Goal: Task Accomplishment & Management: Complete application form

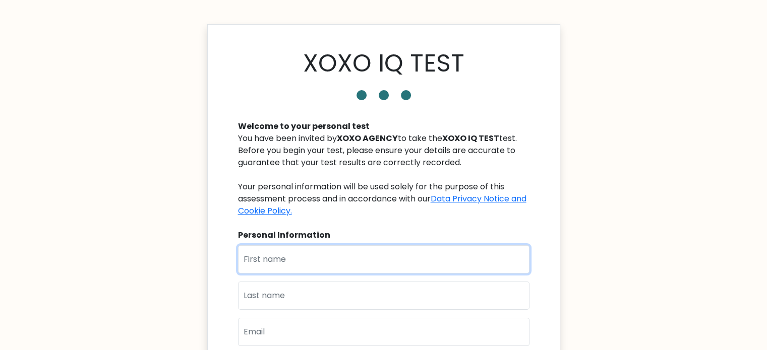
click at [295, 261] on input "text" at bounding box center [383, 259] width 291 height 28
type input "Mikka"
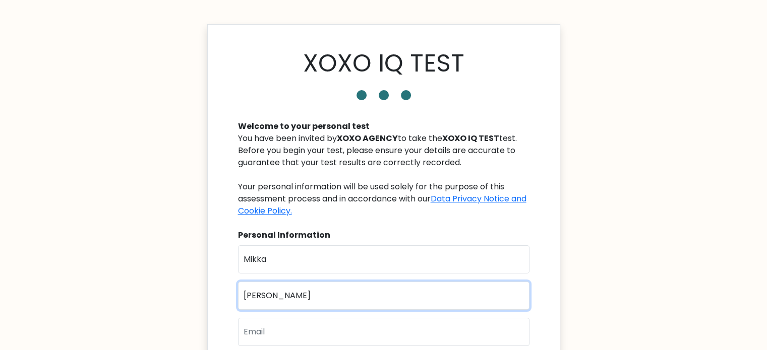
type input "Albina"
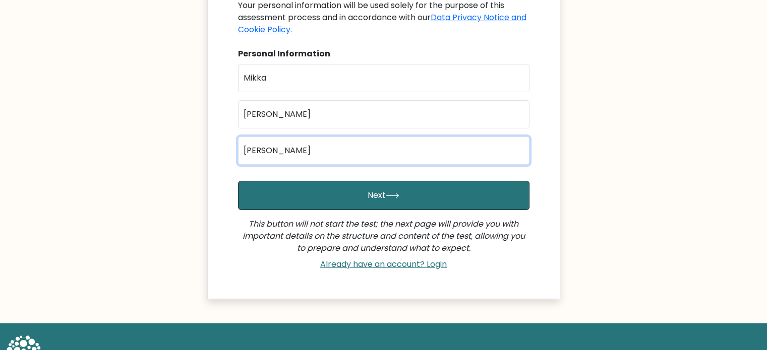
scroll to position [190, 0]
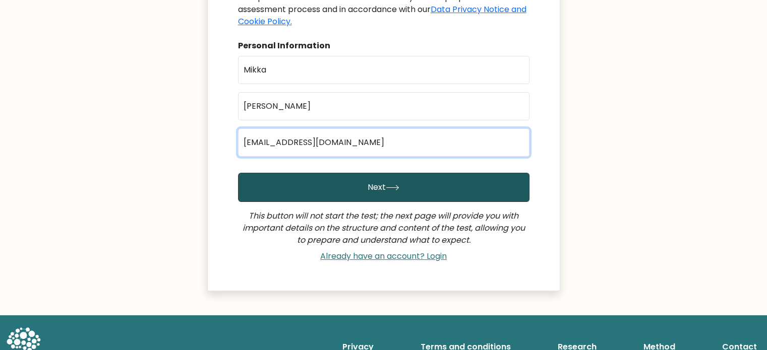
type input "albinamikka2023@gmail.com"
click at [323, 180] on button "Next" at bounding box center [383, 187] width 291 height 29
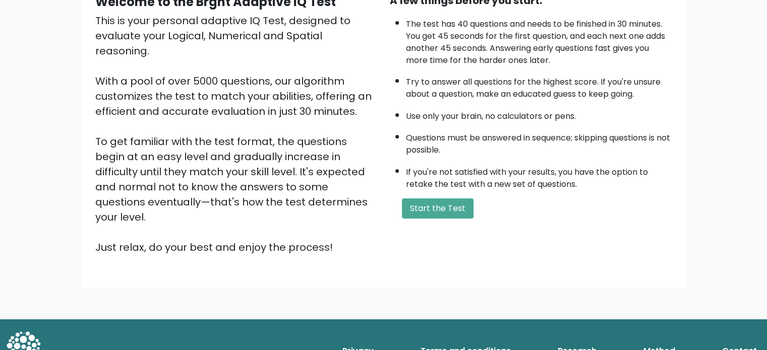
scroll to position [111, 0]
click at [435, 194] on div "A few things before you start: The test has 40 questions and needs to be finish…" at bounding box center [531, 124] width 294 height 262
click at [432, 204] on button "Start the Test" at bounding box center [438, 209] width 72 height 20
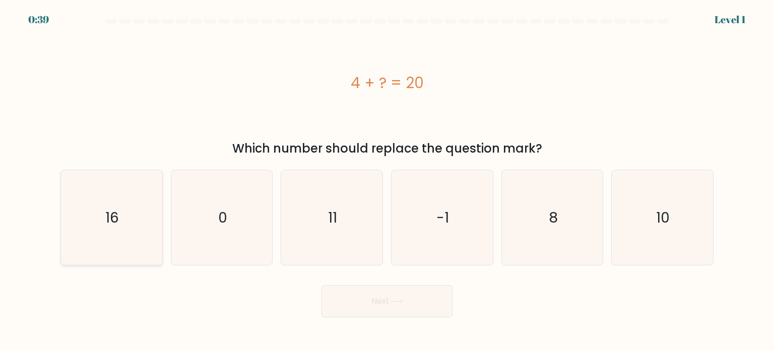
click at [140, 229] on icon "16" at bounding box center [111, 217] width 95 height 95
click at [387, 180] on input "a. 16" at bounding box center [387, 177] width 1 height 5
radio input "true"
click at [389, 304] on button "Next" at bounding box center [387, 301] width 131 height 32
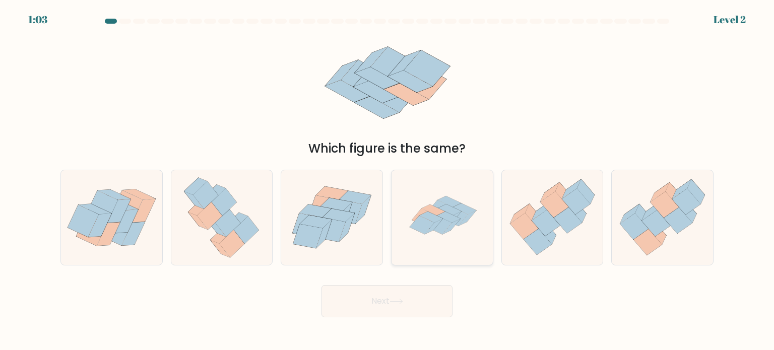
click at [426, 219] on icon at bounding box center [422, 225] width 25 height 19
click at [388, 180] on input "d." at bounding box center [387, 177] width 1 height 5
radio input "true"
click at [393, 300] on icon at bounding box center [397, 302] width 14 height 6
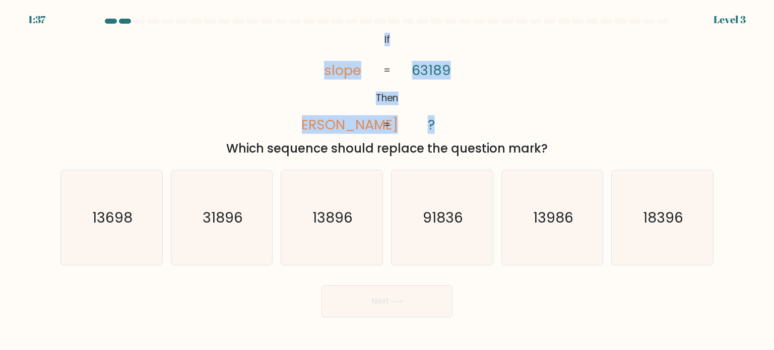
drag, startPoint x: 382, startPoint y: 37, endPoint x: 435, endPoint y: 126, distance: 103.5
click at [435, 126] on icon "@import url('https://fonts.googleapis.com/css?family=Abril+Fatface:400,100,100i…" at bounding box center [387, 82] width 170 height 105
copy icon "If Then slope lopes 63189 ?"
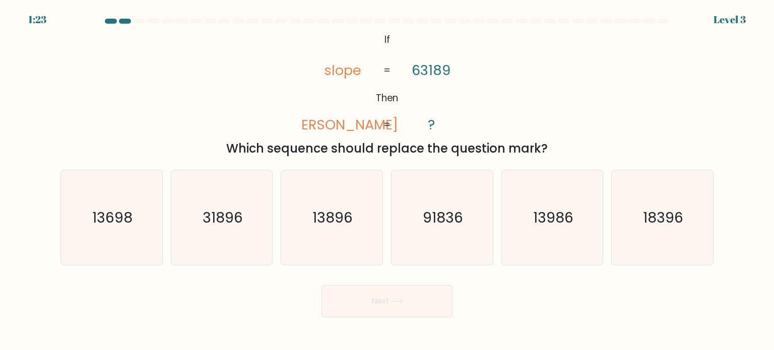
click at [266, 151] on div "Which sequence should replace the question mark?" at bounding box center [387, 149] width 641 height 18
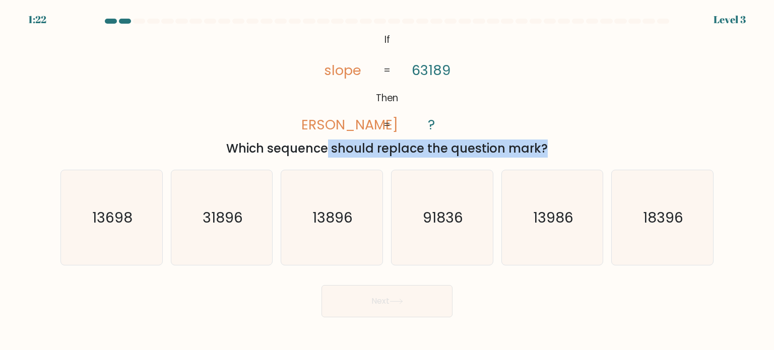
click at [266, 151] on div "Which sequence should replace the question mark?" at bounding box center [387, 149] width 641 height 18
copy form "Which sequence should replace the question mark?"
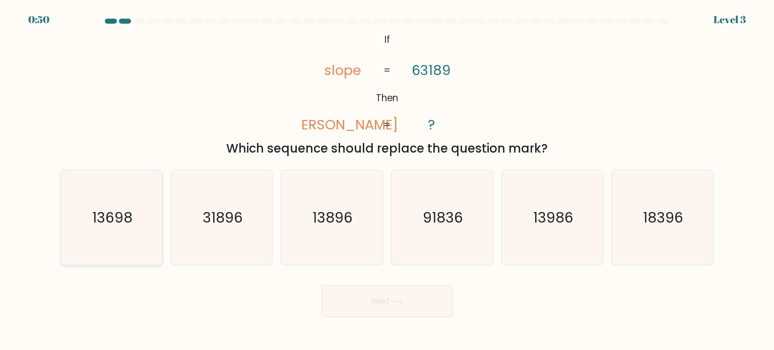
click at [145, 220] on icon "13698" at bounding box center [111, 217] width 95 height 95
click at [387, 180] on input "a. 13698" at bounding box center [387, 177] width 1 height 5
radio input "true"
click at [402, 304] on icon at bounding box center [396, 301] width 12 height 5
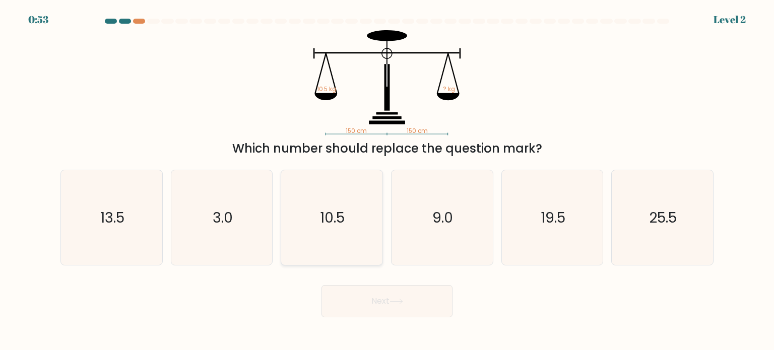
click at [328, 211] on text "10.5" at bounding box center [333, 217] width 25 height 20
click at [387, 180] on input "c. 10.5" at bounding box center [387, 177] width 1 height 5
radio input "true"
click at [394, 301] on icon at bounding box center [397, 302] width 14 height 6
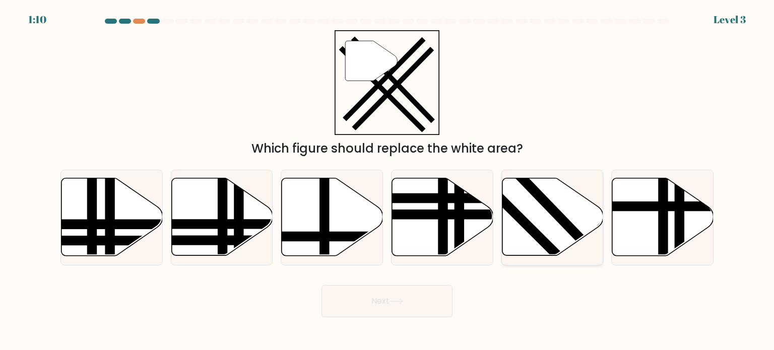
click at [539, 211] on icon at bounding box center [552, 217] width 101 height 78
click at [388, 180] on input "e." at bounding box center [387, 177] width 1 height 5
radio input "true"
click at [412, 302] on button "Next" at bounding box center [387, 301] width 131 height 32
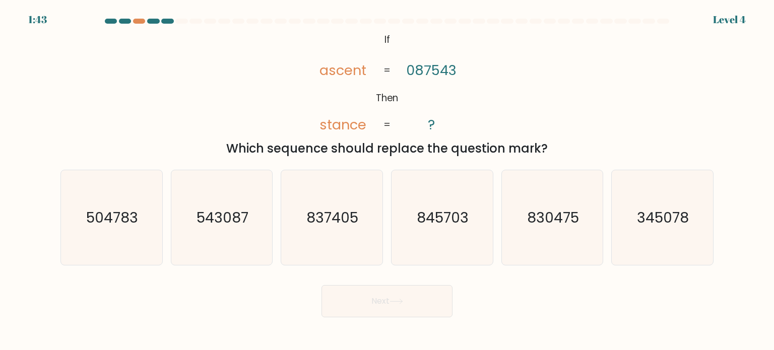
drag, startPoint x: 375, startPoint y: 39, endPoint x: 550, endPoint y: 150, distance: 206.8
click at [550, 150] on div "@import url('https://fonts.googleapis.com/css?family=Abril+Fatface:400,100,100i…" at bounding box center [386, 94] width 665 height 128
copy div "If Then ascent stance 087543 ? = = Which sequence should replace the question m…"
click at [271, 114] on div "@import url('https://fonts.googleapis.com/css?family=Abril+Fatface:400,100,100i…" at bounding box center [386, 94] width 665 height 128
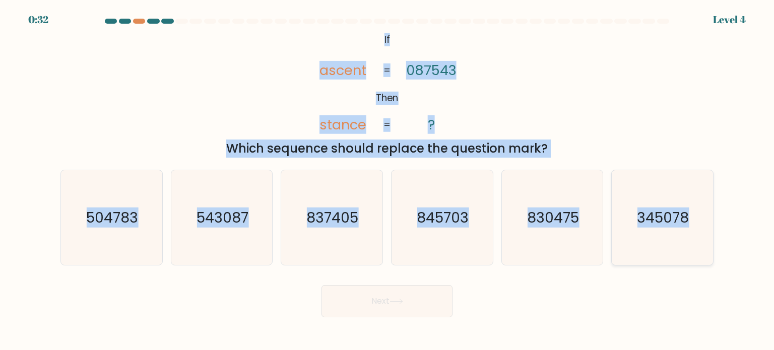
drag, startPoint x: 381, startPoint y: 38, endPoint x: 702, endPoint y: 223, distance: 370.5
click at [702, 223] on form "If ?" at bounding box center [387, 168] width 774 height 299
copy form "If Then ascent stance 087543 ? = = Which sequence should replace the question m…"
click at [439, 188] on icon "845703" at bounding box center [442, 217] width 95 height 95
click at [388, 180] on input "d. 845703" at bounding box center [387, 177] width 1 height 5
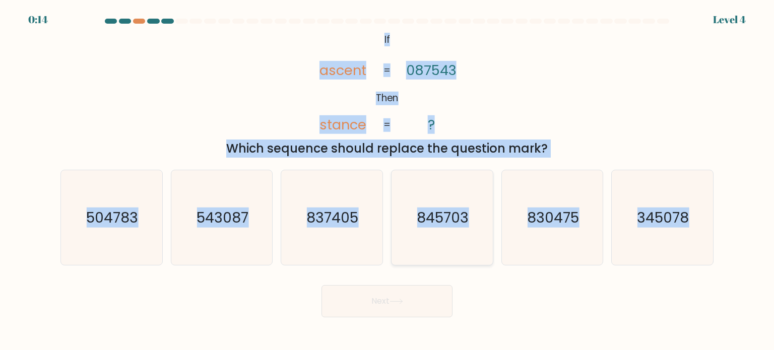
radio input "true"
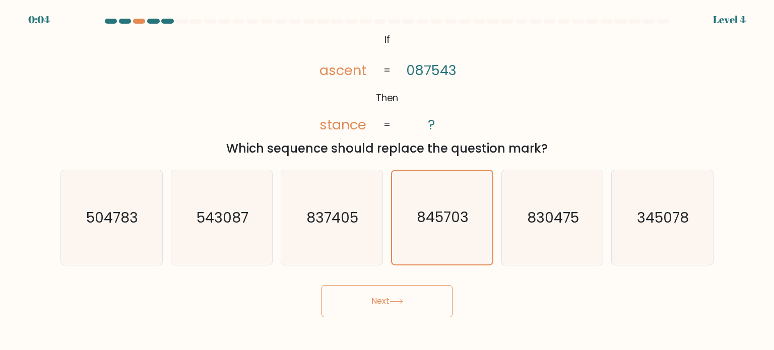
click at [389, 290] on button "Next" at bounding box center [387, 301] width 131 height 32
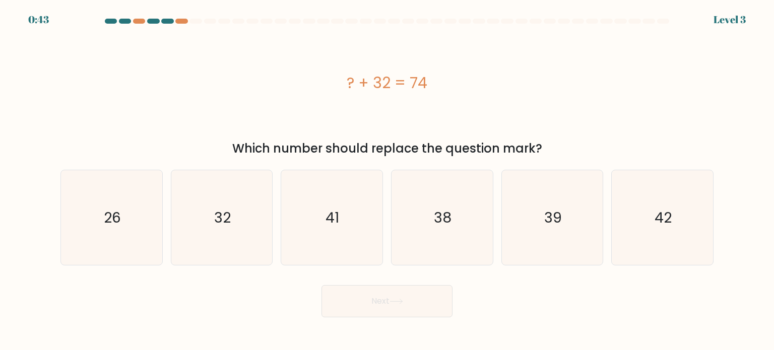
drag, startPoint x: 345, startPoint y: 82, endPoint x: 436, endPoint y: 83, distance: 91.2
click at [436, 83] on div "? + 32 = 74" at bounding box center [386, 83] width 653 height 23
copy div "? + 32 = 74"
click at [669, 236] on icon "42" at bounding box center [662, 217] width 95 height 95
click at [388, 180] on input "f. 42" at bounding box center [387, 177] width 1 height 5
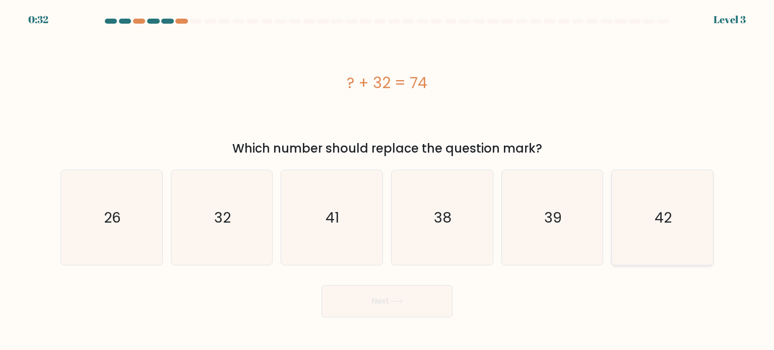
radio input "true"
click at [428, 304] on button "Next" at bounding box center [387, 301] width 131 height 32
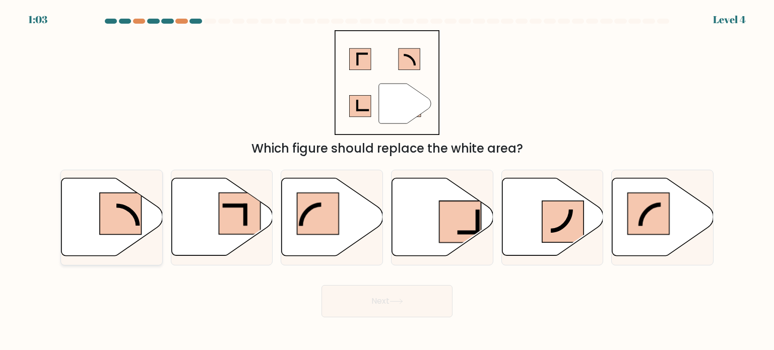
click at [120, 221] on rect at bounding box center [121, 214] width 42 height 42
click at [387, 180] on input "a." at bounding box center [387, 177] width 1 height 5
radio input "true"
click at [419, 301] on button "Next" at bounding box center [387, 301] width 131 height 32
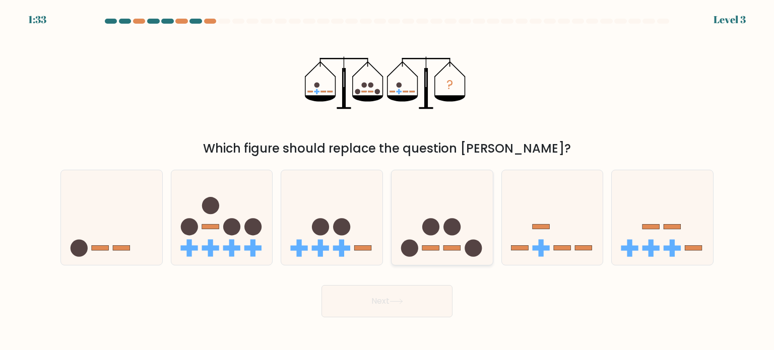
click at [445, 242] on icon at bounding box center [442, 218] width 101 height 84
click at [388, 180] on input "d." at bounding box center [387, 177] width 1 height 5
radio input "true"
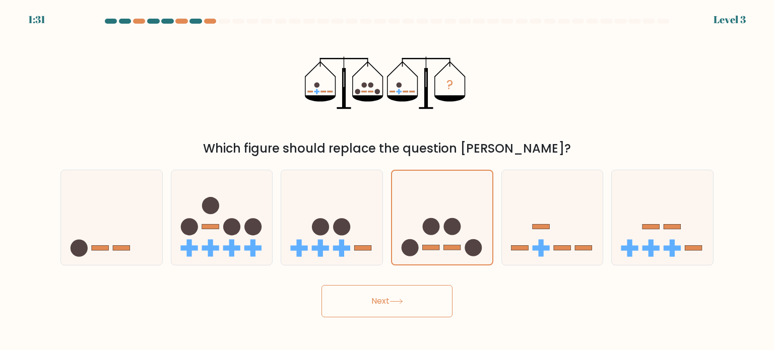
click at [401, 302] on icon at bounding box center [396, 301] width 12 height 5
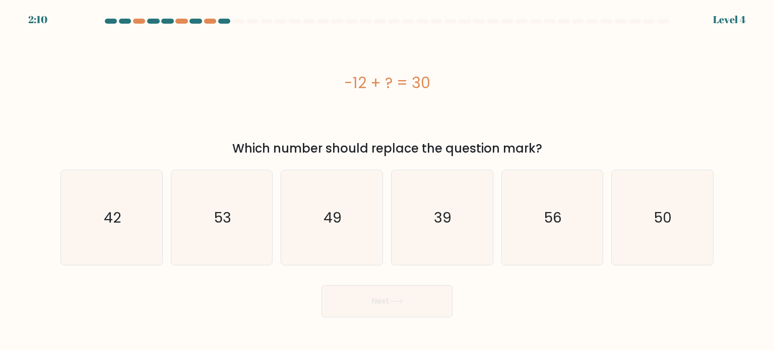
click at [365, 82] on div "-12 + ? = 30" at bounding box center [386, 83] width 653 height 23
copy div "-12 + ? = 30"
click at [125, 231] on icon "42" at bounding box center [111, 217] width 95 height 95
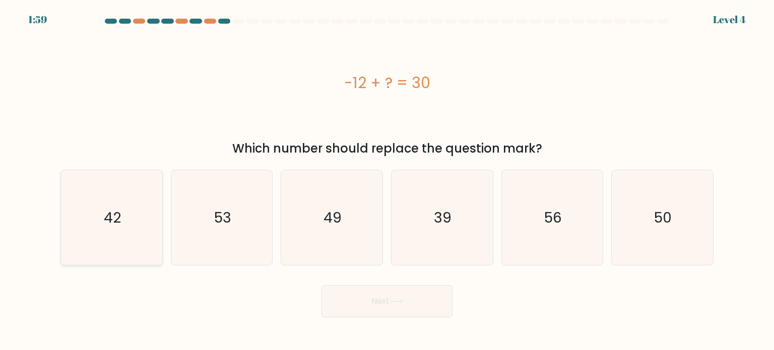
click at [387, 180] on input "a. 42" at bounding box center [387, 177] width 1 height 5
radio input "true"
click at [395, 303] on icon at bounding box center [397, 302] width 14 height 6
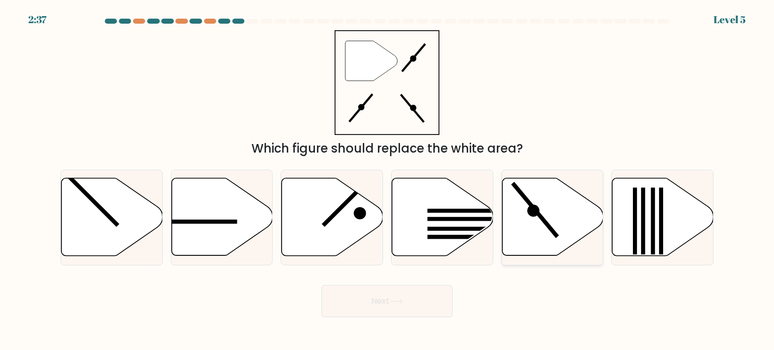
click at [531, 210] on icon at bounding box center [533, 211] width 12 height 12
click at [388, 180] on input "e." at bounding box center [387, 177] width 1 height 5
radio input "true"
click at [409, 303] on button "Next" at bounding box center [387, 301] width 131 height 32
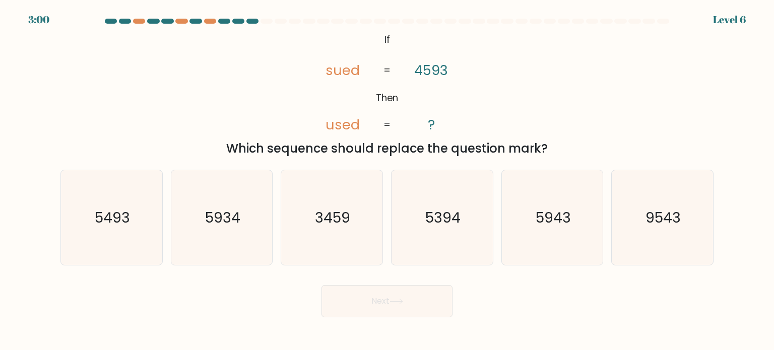
drag, startPoint x: 376, startPoint y: 41, endPoint x: 547, endPoint y: 146, distance: 200.7
click at [547, 146] on div "@import url('https://fonts.googleapis.com/css?family=Abril+Fatface:400,100,100i…" at bounding box center [386, 94] width 665 height 128
copy div "If Then sued used 4593 ? = = Which sequence should replace the question mark?"
click at [381, 51] on icon "@import url('https://fonts.googleapis.com/css?family=Abril+Fatface:400,100,100i…" at bounding box center [387, 82] width 170 height 105
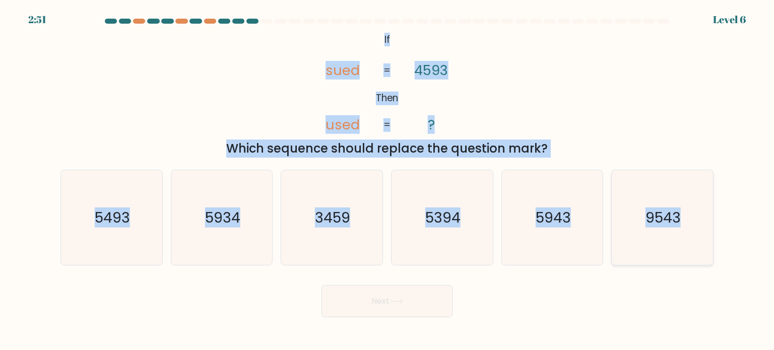
drag, startPoint x: 381, startPoint y: 38, endPoint x: 690, endPoint y: 223, distance: 360.8
click at [690, 223] on form "If ?" at bounding box center [387, 168] width 774 height 299
copy form "If Then sued used 4593 ? = = Which sequence should replace the question mark? a…"
click at [504, 96] on div "@import url('https://fonts.googleapis.com/css?family=Abril+Fatface:400,100,100i…" at bounding box center [386, 94] width 665 height 128
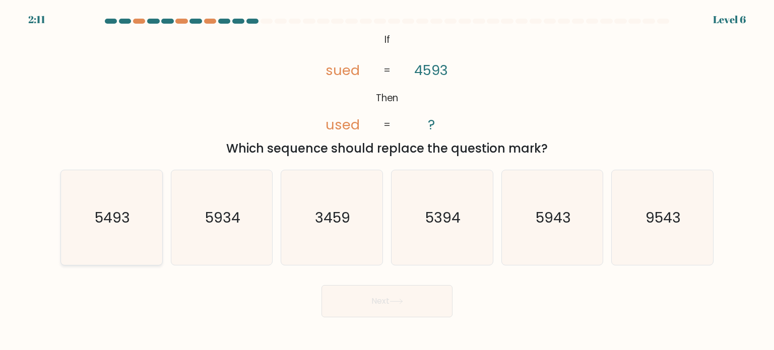
click at [109, 238] on icon "5493" at bounding box center [111, 217] width 95 height 95
click at [387, 180] on input "a. 5493" at bounding box center [387, 177] width 1 height 5
radio input "true"
click at [377, 304] on button "Next" at bounding box center [387, 301] width 131 height 32
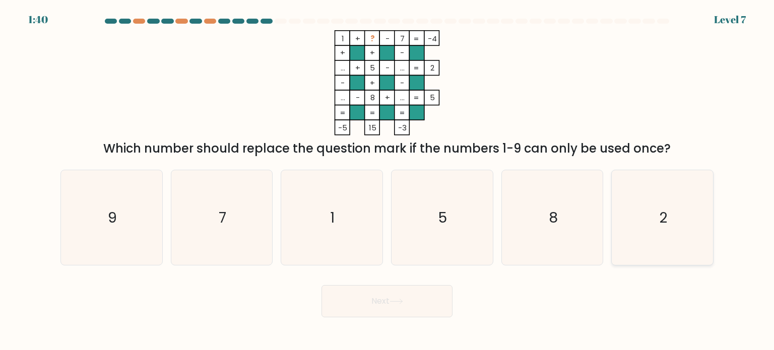
click at [701, 204] on icon "2" at bounding box center [662, 217] width 95 height 95
click at [388, 180] on input "f. 2" at bounding box center [387, 177] width 1 height 5
radio input "true"
click at [410, 300] on button "Next" at bounding box center [387, 301] width 131 height 32
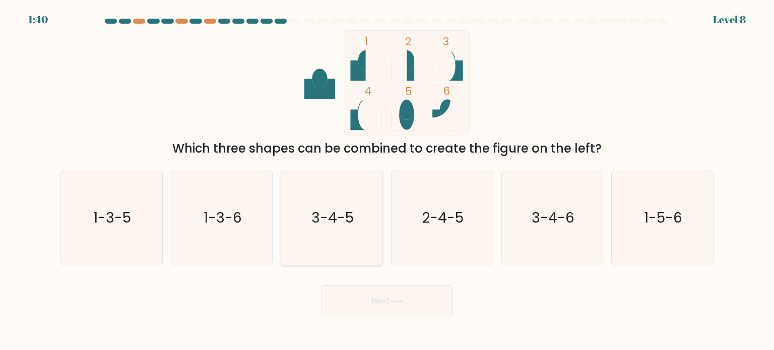
click at [348, 215] on text "3-4-5" at bounding box center [333, 217] width 42 height 20
click at [387, 180] on input "c. 3-4-5" at bounding box center [387, 177] width 1 height 5
radio input "true"
click at [381, 302] on button "Next" at bounding box center [387, 301] width 131 height 32
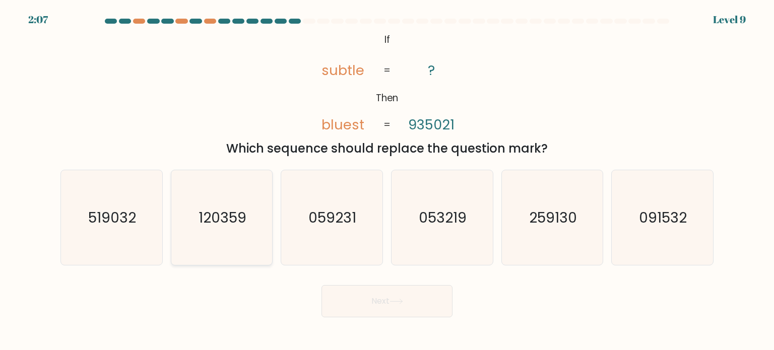
click at [252, 208] on icon "120359" at bounding box center [221, 217] width 95 height 95
click at [387, 180] on input "b. 120359" at bounding box center [387, 177] width 1 height 5
radio input "true"
click at [367, 306] on button "Next" at bounding box center [387, 301] width 131 height 32
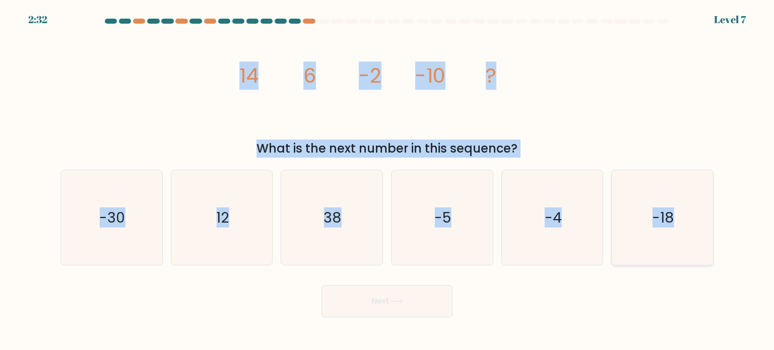
drag, startPoint x: 235, startPoint y: 72, endPoint x: 672, endPoint y: 237, distance: 466.7
click at [672, 237] on form at bounding box center [387, 168] width 774 height 299
copy form "14 6 -2 -10 ? What is the next number in this sequence? a. -30 b. 12 c. 38 d. -…"
click at [174, 109] on div "image/svg+xml 14 6 -2 -10 ? What is the next number in this sequence?" at bounding box center [386, 94] width 665 height 128
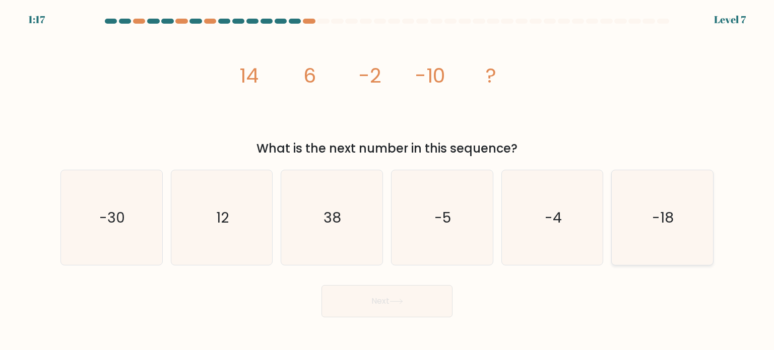
click at [657, 216] on text "-18" at bounding box center [664, 217] width 22 height 20
click at [388, 180] on input "f. -18" at bounding box center [387, 177] width 1 height 5
radio input "true"
click at [384, 307] on button "Next" at bounding box center [387, 301] width 131 height 32
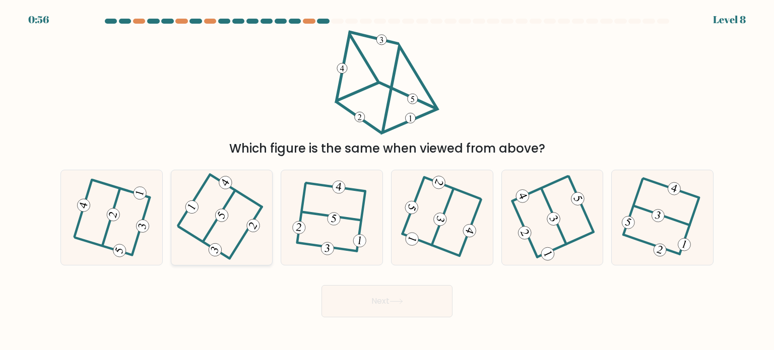
click at [218, 211] on 714 at bounding box center [222, 216] width 18 height 18
click at [387, 180] on input "b." at bounding box center [387, 177] width 1 height 5
radio input "true"
click at [414, 306] on button "Next" at bounding box center [387, 301] width 131 height 32
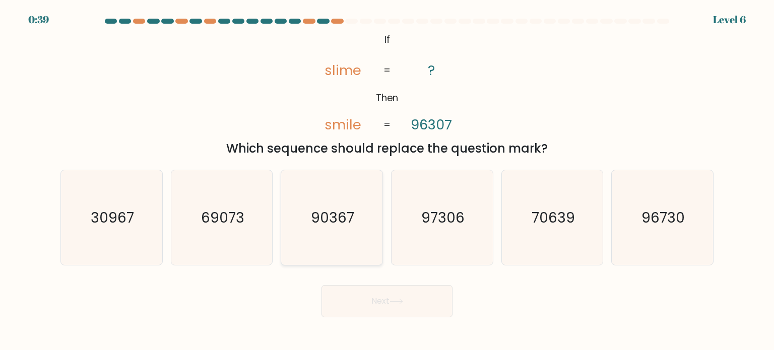
click at [342, 211] on text "90367" at bounding box center [332, 217] width 43 height 20
click at [387, 180] on input "c. 90367" at bounding box center [387, 177] width 1 height 5
radio input "true"
click at [399, 302] on icon at bounding box center [396, 301] width 12 height 5
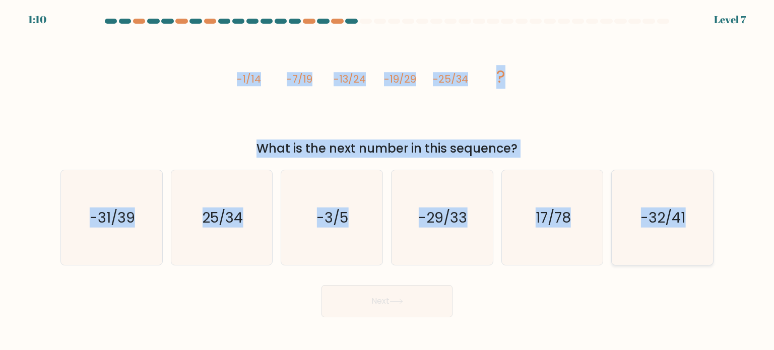
drag, startPoint x: 233, startPoint y: 77, endPoint x: 704, endPoint y: 231, distance: 495.0
click at [704, 231] on form at bounding box center [387, 168] width 774 height 299
copy form "-1/14 -7/19 -13/24 -19/29 -25/34 ? What is the next number in this sequence? a.…"
click at [303, 257] on icon "-3/5" at bounding box center [331, 217] width 95 height 95
click at [387, 180] on input "c. -3/5" at bounding box center [387, 177] width 1 height 5
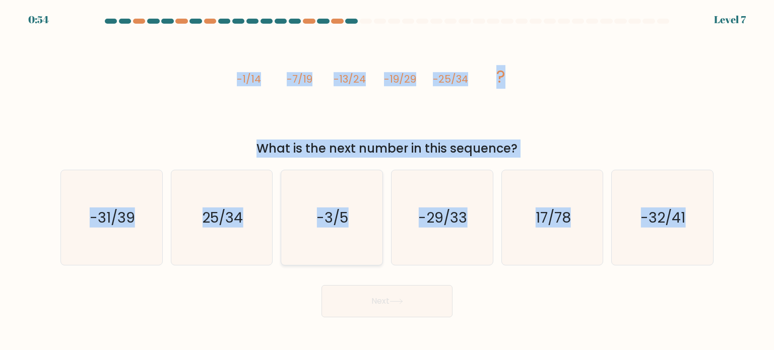
radio input "true"
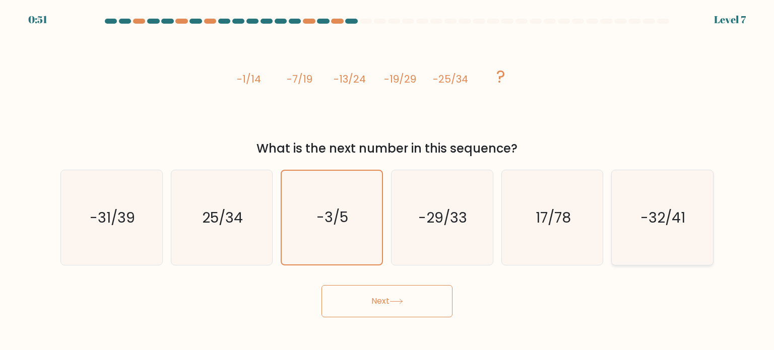
click at [673, 202] on icon "-32/41" at bounding box center [662, 217] width 95 height 95
click at [388, 180] on input "f. -32/41" at bounding box center [387, 177] width 1 height 5
radio input "true"
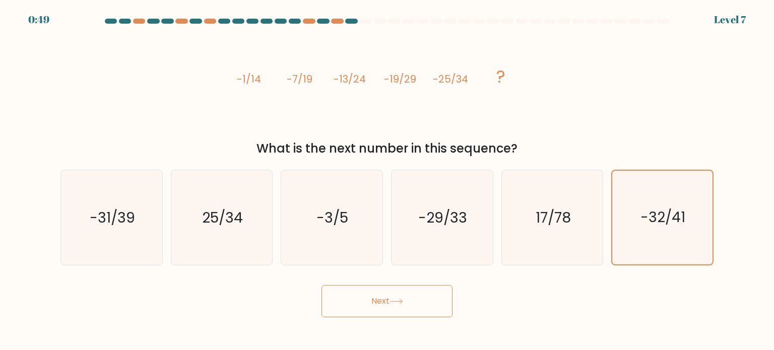
click at [427, 304] on button "Next" at bounding box center [387, 301] width 131 height 32
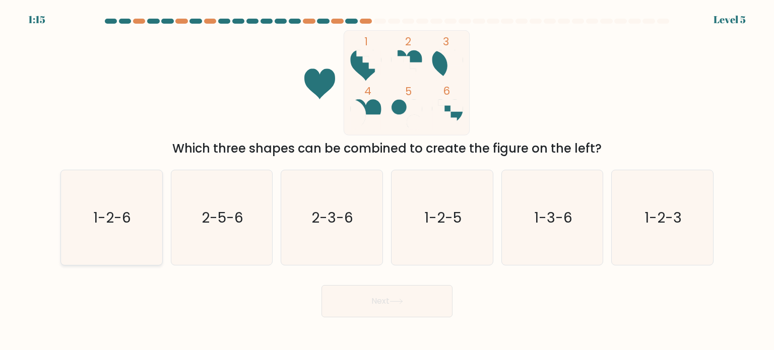
click at [139, 236] on icon "1-2-6" at bounding box center [111, 217] width 95 height 95
click at [387, 180] on input "a. 1-2-6" at bounding box center [387, 177] width 1 height 5
radio input "true"
click at [394, 298] on button "Next" at bounding box center [387, 301] width 131 height 32
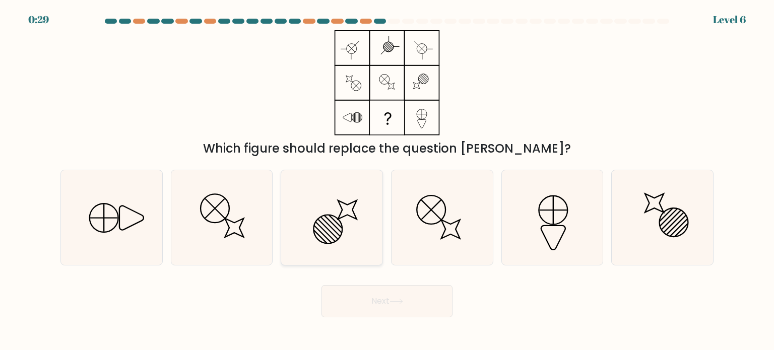
click at [339, 233] on icon at bounding box center [331, 217] width 95 height 95
click at [387, 180] on input "c." at bounding box center [387, 177] width 1 height 5
radio input "true"
click at [410, 305] on button "Next" at bounding box center [387, 301] width 131 height 32
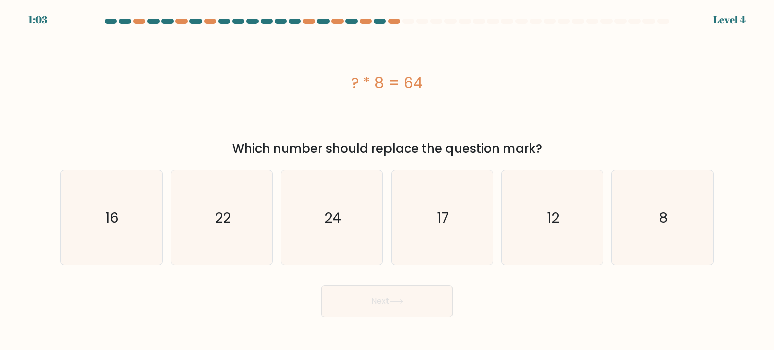
drag, startPoint x: 339, startPoint y: 79, endPoint x: 429, endPoint y: 79, distance: 90.2
click at [429, 79] on div "? * 8 = 64" at bounding box center [386, 83] width 653 height 23
click at [667, 212] on text "8" at bounding box center [663, 217] width 9 height 20
click at [388, 180] on input "f. 8" at bounding box center [387, 177] width 1 height 5
radio input "true"
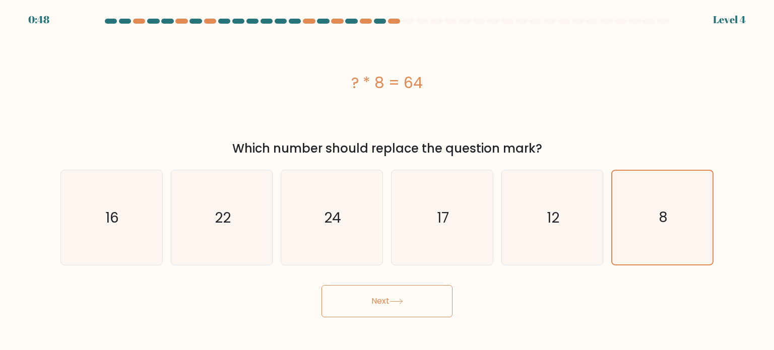
click at [379, 295] on button "Next" at bounding box center [387, 301] width 131 height 32
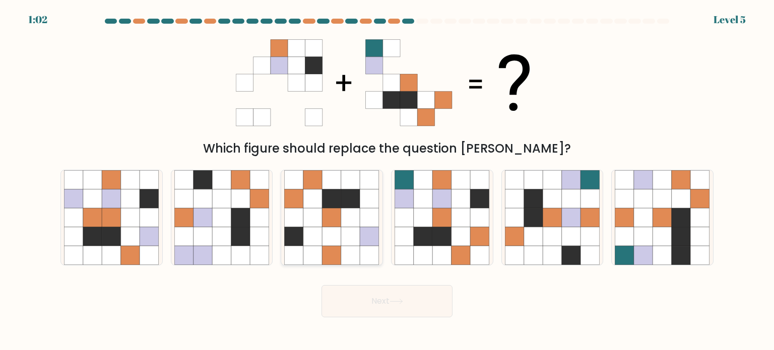
click at [347, 219] on icon at bounding box center [350, 217] width 19 height 19
click at [387, 180] on input "c." at bounding box center [387, 177] width 1 height 5
radio input "true"
click at [423, 303] on button "Next" at bounding box center [387, 301] width 131 height 32
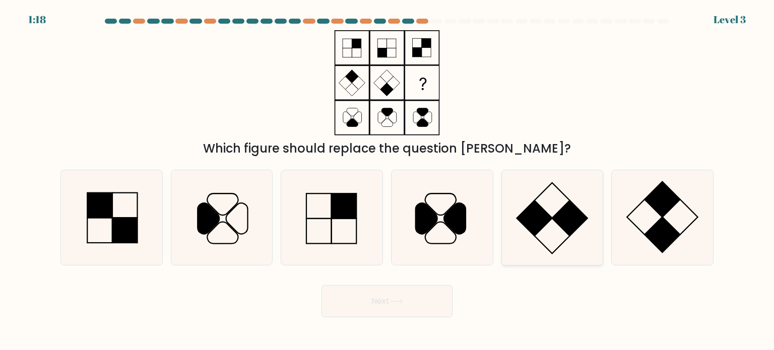
click at [558, 203] on icon at bounding box center [552, 217] width 95 height 95
click at [388, 180] on input "e." at bounding box center [387, 177] width 1 height 5
radio input "true"
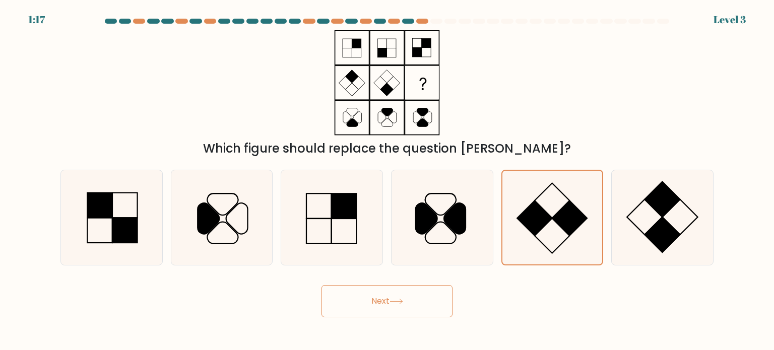
click at [342, 303] on button "Next" at bounding box center [387, 301] width 131 height 32
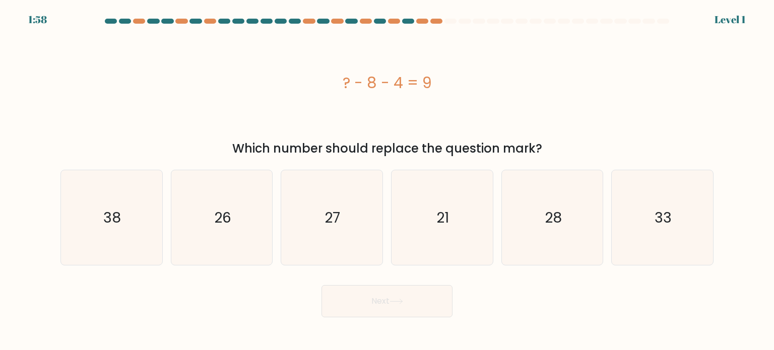
drag, startPoint x: 344, startPoint y: 84, endPoint x: 448, endPoint y: 84, distance: 103.8
click at [448, 84] on div "? - 8 - 4 = 9" at bounding box center [386, 83] width 653 height 23
click at [464, 210] on icon "21" at bounding box center [442, 217] width 95 height 95
click at [388, 180] on input "d. 21" at bounding box center [387, 177] width 1 height 5
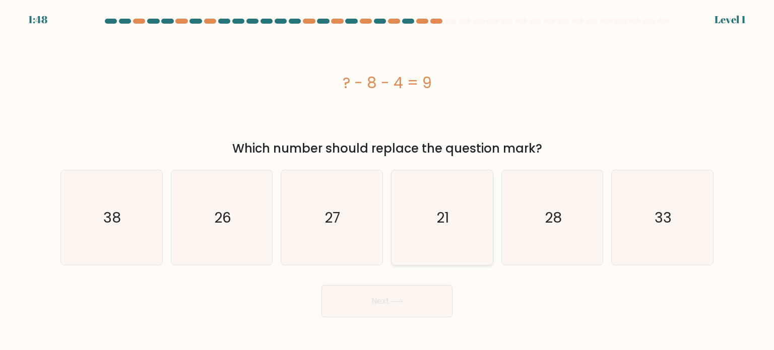
radio input "true"
click at [405, 296] on button "Next" at bounding box center [387, 301] width 131 height 32
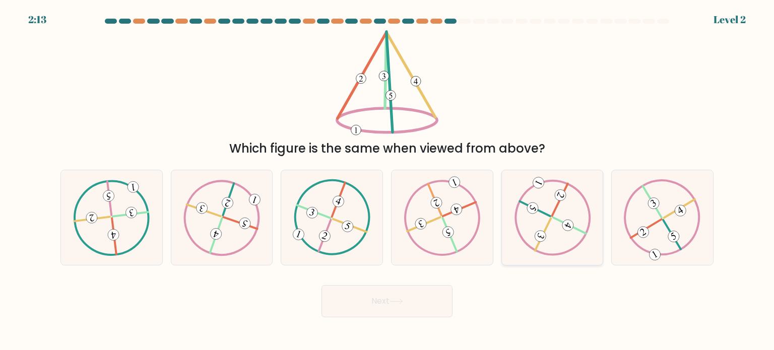
click at [551, 221] on icon at bounding box center [552, 217] width 77 height 76
click at [388, 180] on input "e." at bounding box center [387, 177] width 1 height 5
radio input "true"
click at [658, 200] on icon at bounding box center [662, 217] width 77 height 76
click at [388, 180] on input "f." at bounding box center [387, 177] width 1 height 5
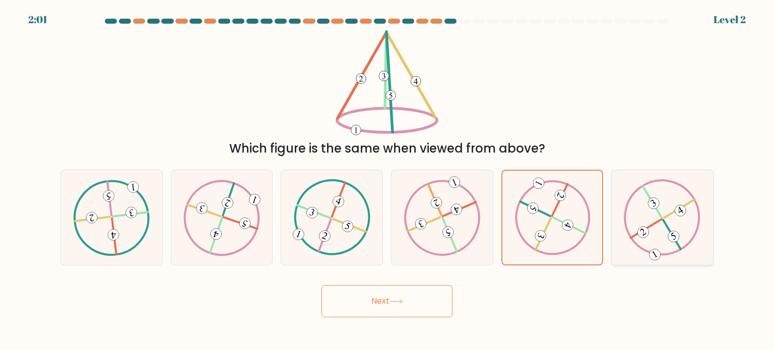
radio input "true"
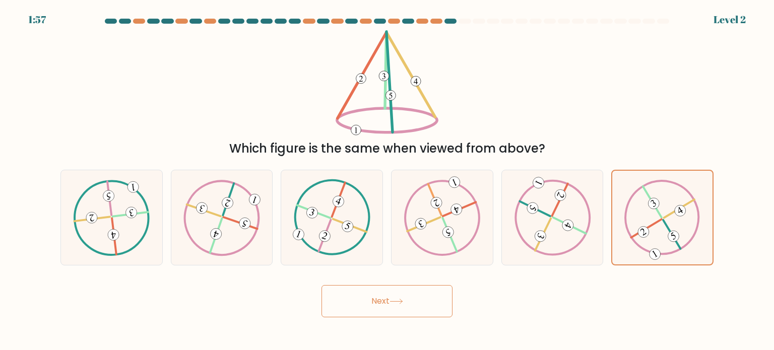
click at [380, 304] on button "Next" at bounding box center [387, 301] width 131 height 32
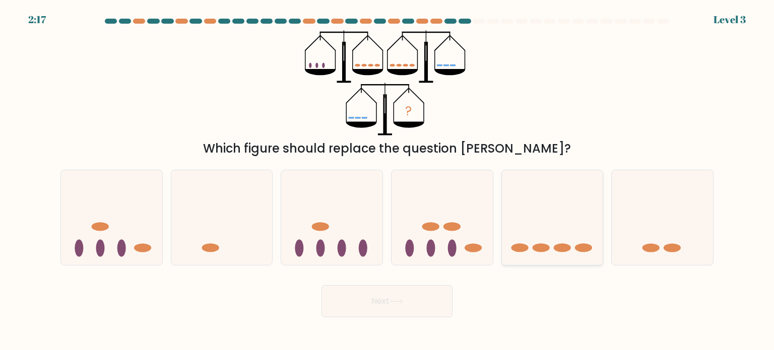
click at [548, 219] on icon at bounding box center [552, 218] width 101 height 84
click at [388, 180] on input "e." at bounding box center [387, 177] width 1 height 5
radio input "true"
click at [397, 306] on button "Next" at bounding box center [387, 301] width 131 height 32
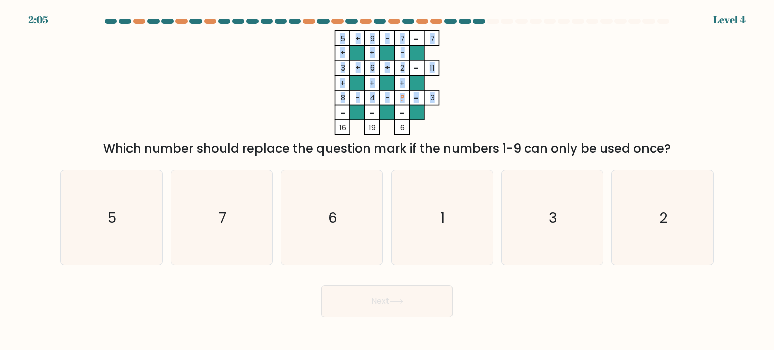
drag, startPoint x: 339, startPoint y: 99, endPoint x: 434, endPoint y: 96, distance: 95.8
click at [434, 96] on icon "5 + 9 - 7 7 + + - 3 + 6 + 2 11 + + + 8 - 4 - ? = 3 = = = = 16 19 6 =" at bounding box center [387, 82] width 302 height 105
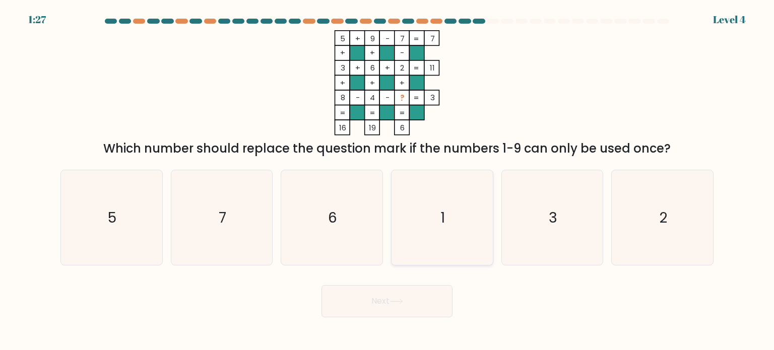
click at [464, 212] on icon "1" at bounding box center [442, 217] width 95 height 95
click at [388, 180] on input "d. 1" at bounding box center [387, 177] width 1 height 5
radio input "true"
click at [394, 300] on icon at bounding box center [397, 302] width 14 height 6
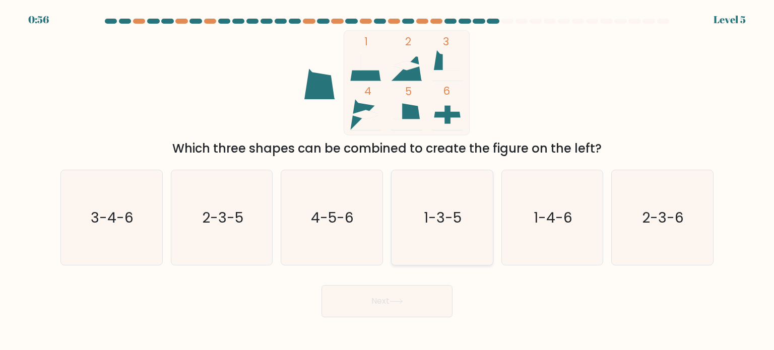
click at [439, 220] on text "1-3-5" at bounding box center [443, 217] width 38 height 20
click at [388, 180] on input "d. 1-3-5" at bounding box center [387, 177] width 1 height 5
radio input "true"
click at [401, 308] on button "Next" at bounding box center [387, 301] width 131 height 32
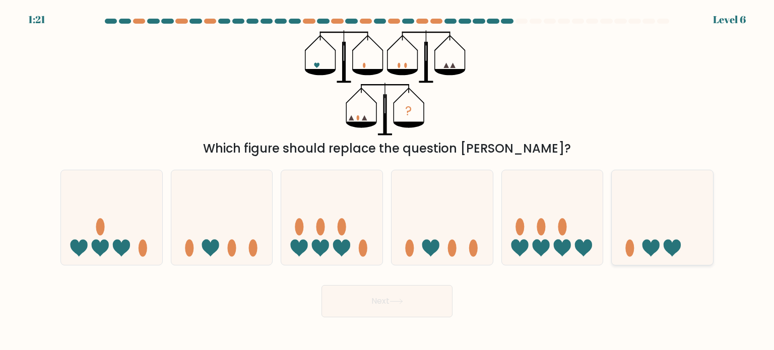
click at [641, 248] on icon at bounding box center [662, 218] width 101 height 84
click at [388, 180] on input "f." at bounding box center [387, 177] width 1 height 5
radio input "true"
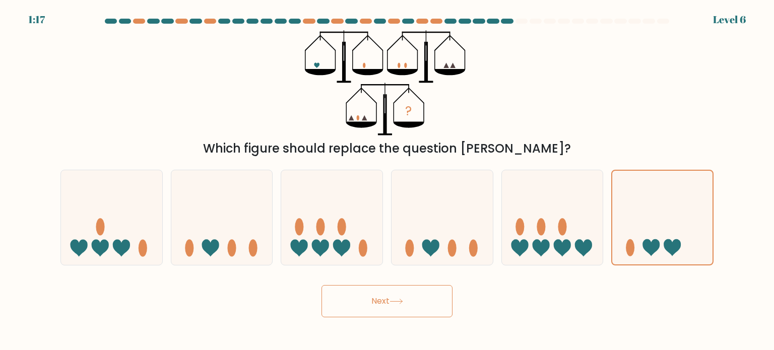
click at [403, 296] on button "Next" at bounding box center [387, 301] width 131 height 32
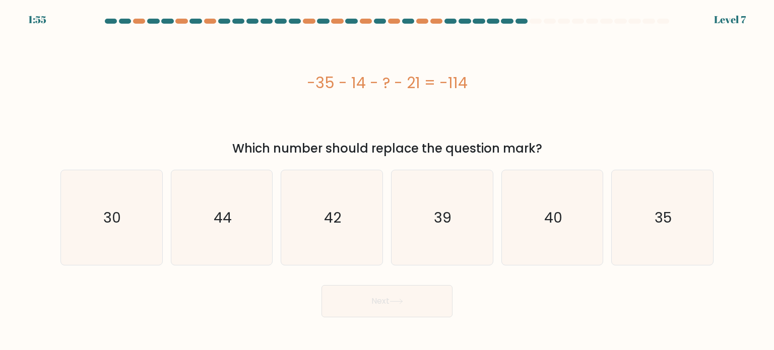
drag, startPoint x: 306, startPoint y: 84, endPoint x: 474, endPoint y: 60, distance: 169.6
click at [474, 60] on div "-35 - 14 - ? - 21 = -114" at bounding box center [386, 82] width 653 height 105
click at [452, 97] on div "-35 - 14 - ? - 21 = -114" at bounding box center [386, 82] width 653 height 105
drag, startPoint x: 341, startPoint y: 76, endPoint x: 552, endPoint y: 146, distance: 222.8
click at [552, 146] on div "-35 - 14 - ? - 21 = -114 Which number should replace the question mark?" at bounding box center [386, 94] width 665 height 128
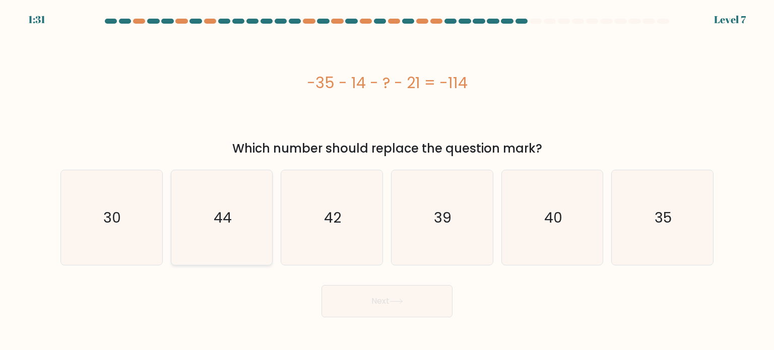
click at [236, 170] on icon "44" at bounding box center [221, 217] width 95 height 95
click at [387, 175] on input "b. 44" at bounding box center [387, 177] width 1 height 5
radio input "true"
click at [380, 291] on button "Next" at bounding box center [387, 301] width 131 height 32
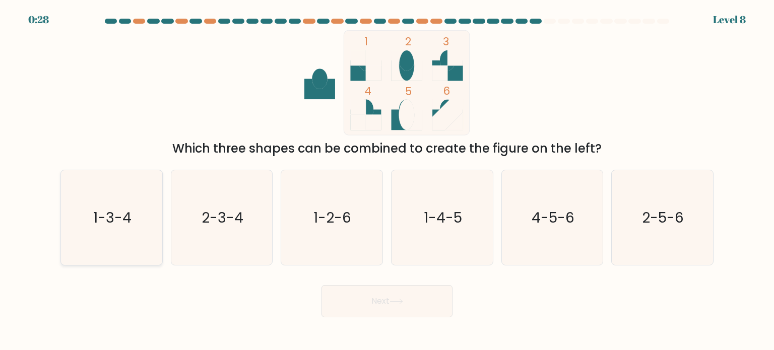
click at [122, 208] on text "1-3-4" at bounding box center [112, 217] width 38 height 20
click at [387, 180] on input "a. 1-3-4" at bounding box center [387, 177] width 1 height 5
radio input "true"
click at [394, 309] on button "Next" at bounding box center [387, 301] width 131 height 32
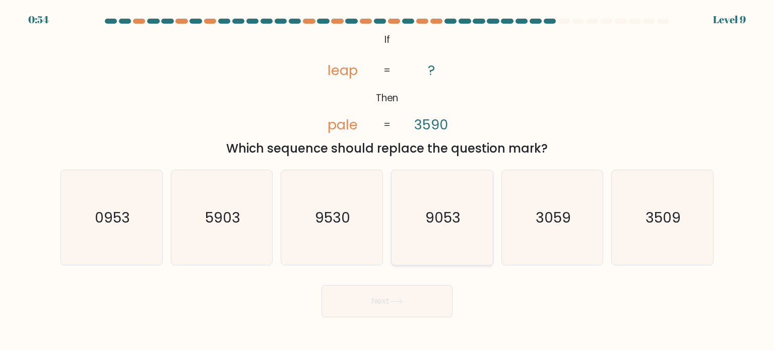
click at [421, 229] on icon "9053" at bounding box center [442, 217] width 95 height 95
click at [388, 180] on input "d. 9053" at bounding box center [387, 177] width 1 height 5
radio input "true"
click at [350, 308] on button "Next" at bounding box center [387, 301] width 131 height 32
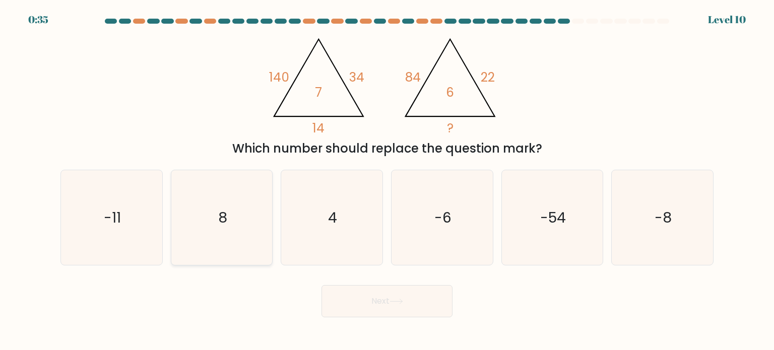
click at [222, 233] on icon "8" at bounding box center [221, 217] width 95 height 95
click at [387, 180] on input "b. 8" at bounding box center [387, 177] width 1 height 5
radio input "true"
click at [390, 302] on button "Next" at bounding box center [387, 301] width 131 height 32
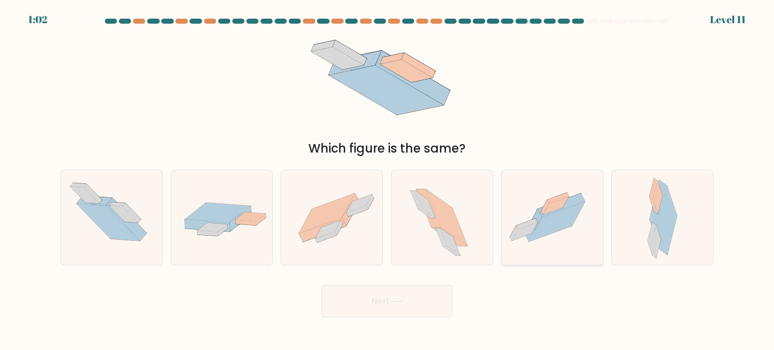
click at [556, 216] on icon at bounding box center [557, 222] width 56 height 40
click at [388, 180] on input "e." at bounding box center [387, 177] width 1 height 5
radio input "true"
click at [396, 293] on button "Next" at bounding box center [387, 301] width 131 height 32
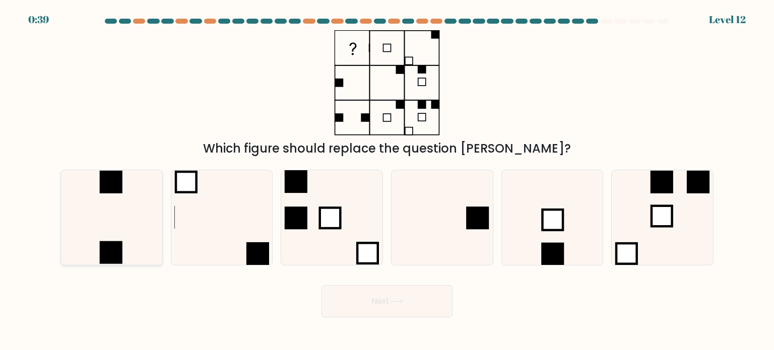
click at [116, 233] on icon at bounding box center [111, 217] width 95 height 95
click at [387, 180] on input "a." at bounding box center [387, 177] width 1 height 5
radio input "true"
click at [397, 300] on icon at bounding box center [397, 302] width 14 height 6
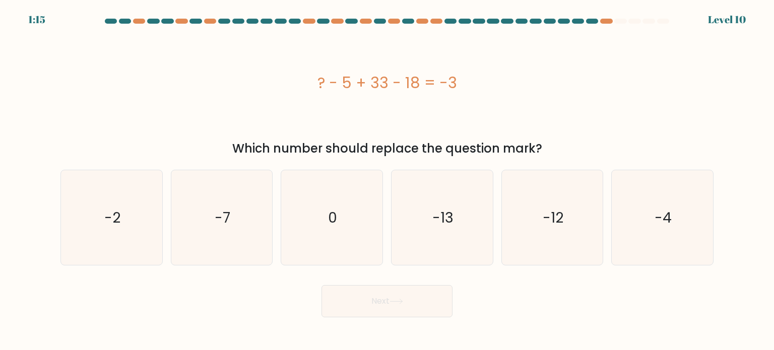
drag, startPoint x: 306, startPoint y: 82, endPoint x: 543, endPoint y: 151, distance: 246.4
click at [543, 151] on div "? - 5 + 33 - 18 = -3 Which number should replace the question mark?" at bounding box center [386, 94] width 665 height 128
click at [524, 103] on div "? - 5 + 33 - 18 = -3" at bounding box center [386, 82] width 653 height 105
click at [463, 214] on icon "-13" at bounding box center [442, 217] width 95 height 95
click at [388, 180] on input "d. -13" at bounding box center [387, 177] width 1 height 5
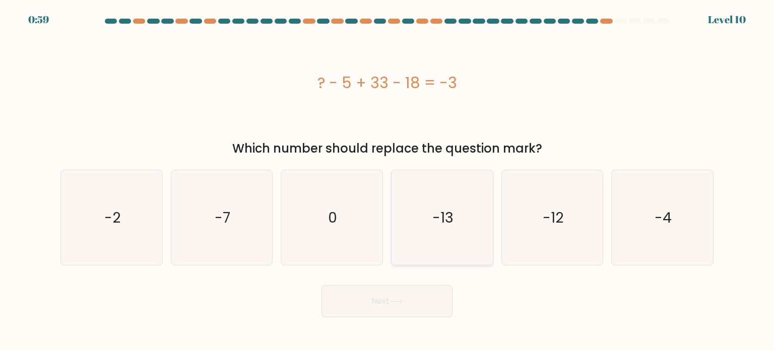
radio input "true"
click at [407, 302] on button "Next" at bounding box center [387, 301] width 131 height 32
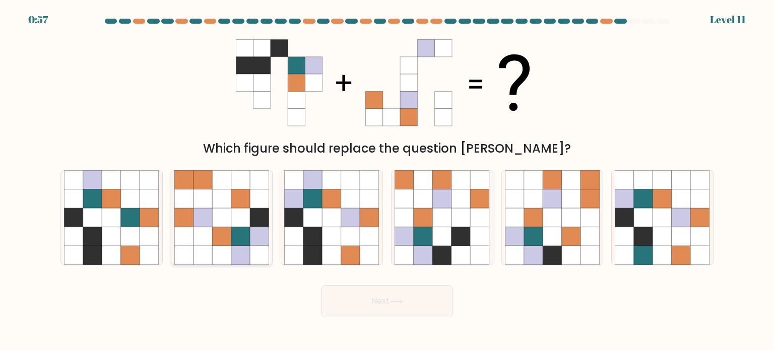
click at [252, 226] on icon at bounding box center [259, 217] width 19 height 19
click at [387, 180] on input "b." at bounding box center [387, 177] width 1 height 5
radio input "true"
click at [369, 298] on button "Next" at bounding box center [387, 301] width 131 height 32
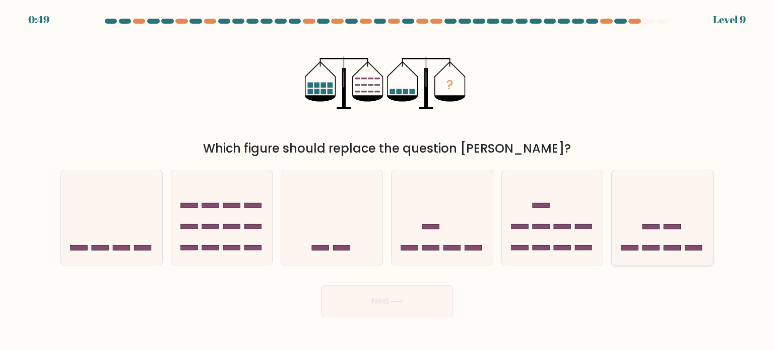
click at [700, 236] on icon at bounding box center [662, 218] width 101 height 84
click at [388, 180] on input "f." at bounding box center [387, 177] width 1 height 5
radio input "true"
click at [381, 306] on button "Next" at bounding box center [387, 301] width 131 height 32
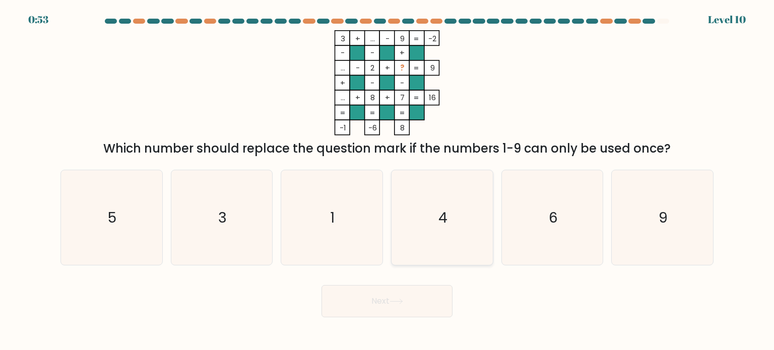
click at [457, 224] on icon "4" at bounding box center [442, 217] width 95 height 95
click at [388, 180] on input "d. 4" at bounding box center [387, 177] width 1 height 5
radio input "true"
click at [399, 303] on icon at bounding box center [397, 302] width 14 height 6
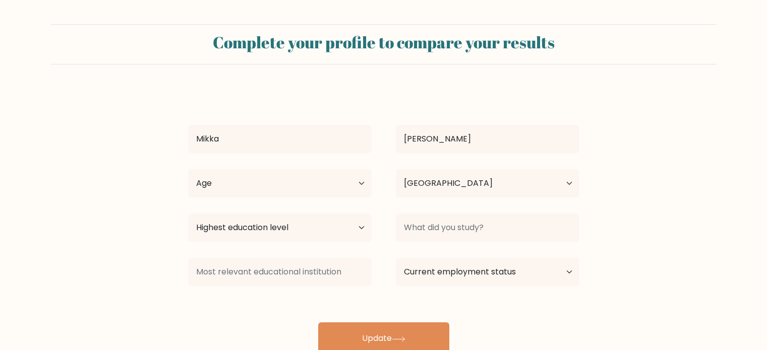
select select "PH"
click at [343, 228] on select "Highest education level No schooling Primary Lower Secondary Upper Secondary Oc…" at bounding box center [279, 228] width 183 height 28
select select "bachelors_degree"
click at [188, 214] on select "Highest education level No schooling Primary Lower Secondary Upper Secondary Oc…" at bounding box center [279, 228] width 183 height 28
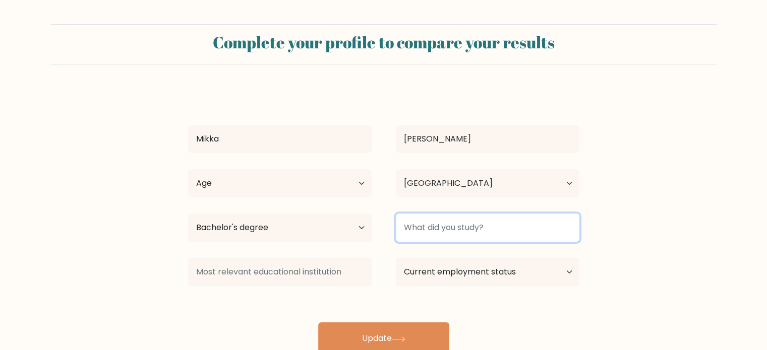
click at [461, 229] on input at bounding box center [487, 228] width 183 height 28
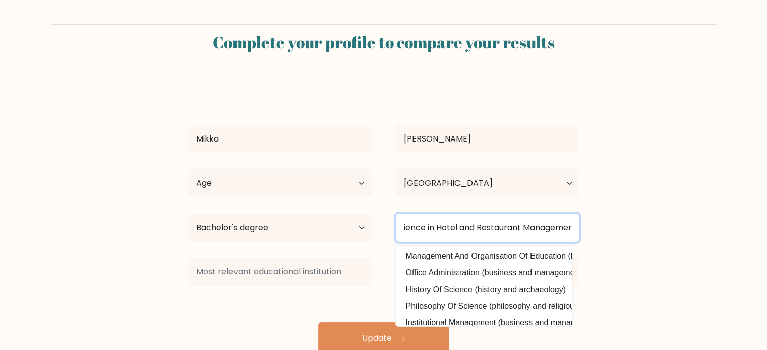
scroll to position [0, 66]
type input "Bachelor of Science in Hotel and Restaurant Management"
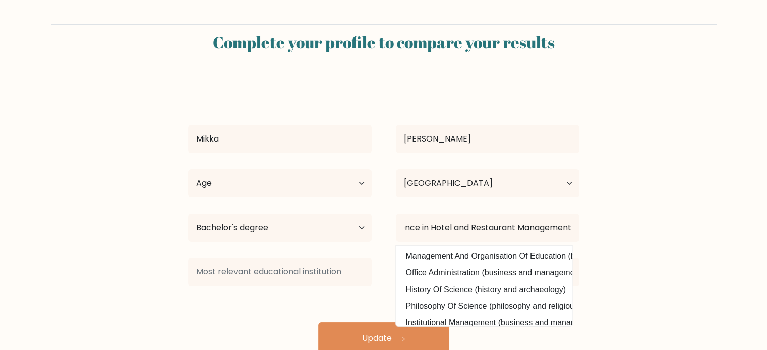
scroll to position [0, 0]
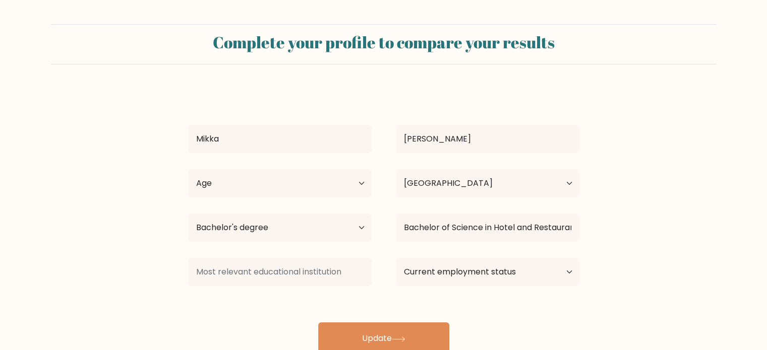
click at [621, 244] on form "Complete your profile to compare your results Mikka Albina Age Under 18 years o…" at bounding box center [383, 189] width 767 height 331
click at [441, 274] on select "Current employment status Employed Student Retired Other / prefer not to answer" at bounding box center [487, 272] width 183 height 28
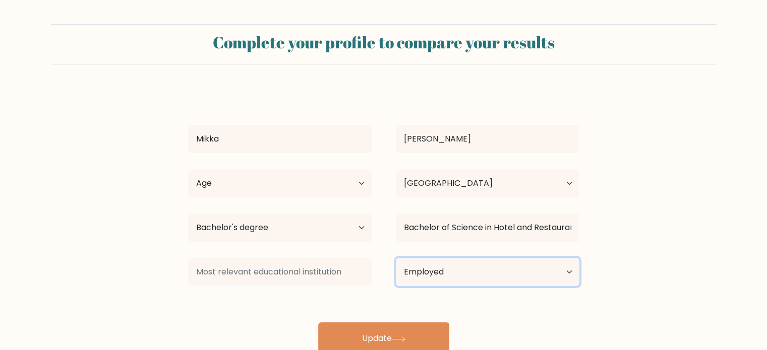
click at [396, 258] on select "Current employment status Employed Student Retired Other / prefer not to answer" at bounding box center [487, 272] width 183 height 28
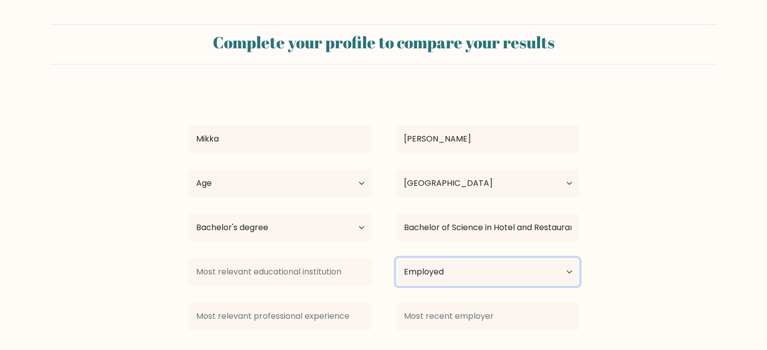
click at [432, 273] on select "Current employment status Employed Student Retired Other / prefer not to answer" at bounding box center [487, 272] width 183 height 28
select select "other"
click at [396, 258] on select "Current employment status Employed Student Retired Other / prefer not to answer" at bounding box center [487, 272] width 183 height 28
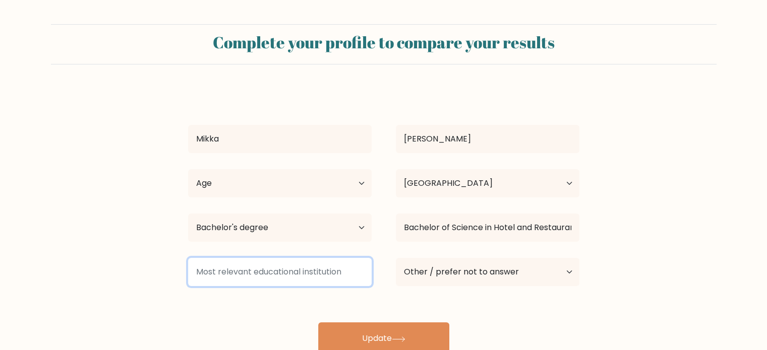
click at [250, 278] on input at bounding box center [279, 272] width 183 height 28
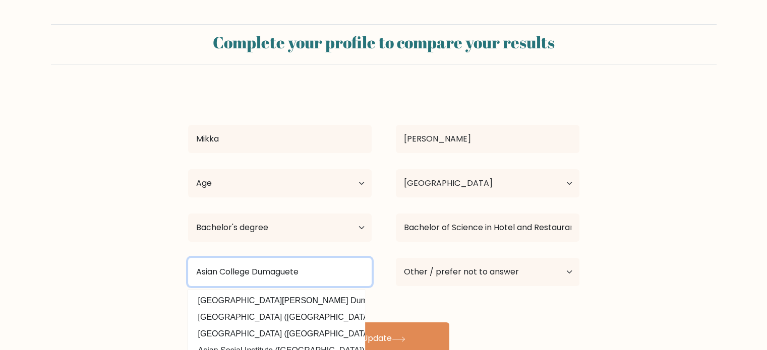
type input "Asian College Dumaguete"
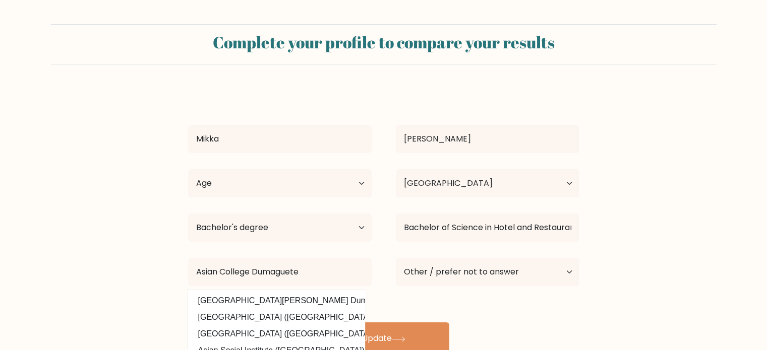
click at [464, 302] on div "Mikka Albina Age Under 18 years old 18-24 years old 25-34 years old 35-44 years…" at bounding box center [383, 222] width 403 height 266
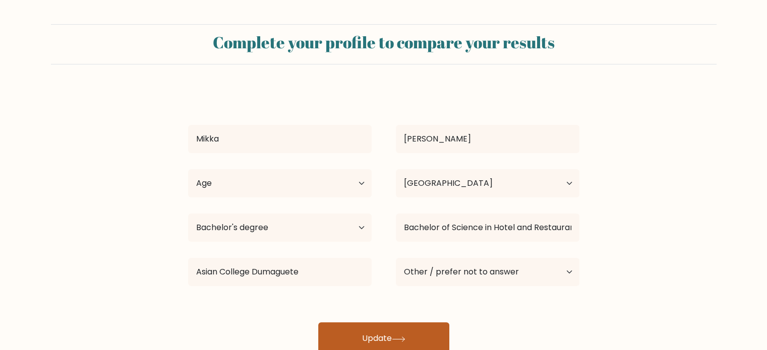
click at [375, 334] on button "Update" at bounding box center [383, 339] width 131 height 32
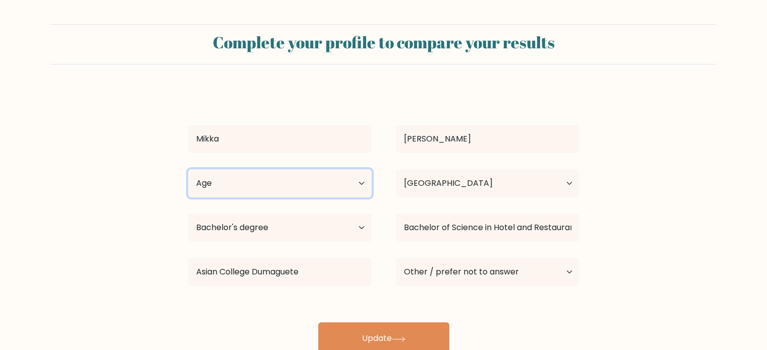
click at [267, 175] on select "Age Under 18 years old 18-24 years old 25-34 years old 35-44 years old 45-54 ye…" at bounding box center [279, 183] width 183 height 28
select select "25_34"
click at [188, 169] on select "Age Under 18 years old 18-24 years old 25-34 years old 35-44 years old 45-54 ye…" at bounding box center [279, 183] width 183 height 28
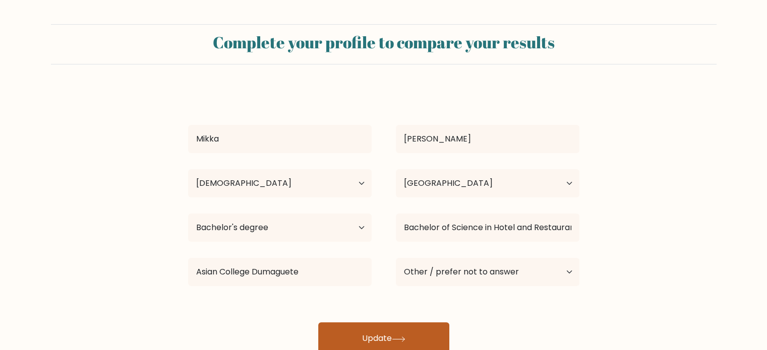
click at [404, 337] on icon at bounding box center [399, 340] width 14 height 6
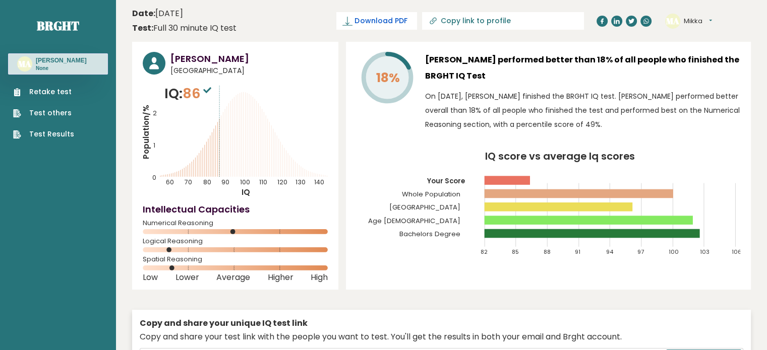
click at [407, 19] on span "Download PDF" at bounding box center [380, 21] width 52 height 11
drag, startPoint x: 148, startPoint y: 57, endPoint x: 269, endPoint y: 54, distance: 121.0
click at [269, 54] on div "Mikka Albina Philippines" at bounding box center [235, 64] width 185 height 24
click at [368, 155] on icon "IQ score vs average Iq scores 82 85 88 91 94 97 100 103 106 Your Score Whole Po…" at bounding box center [548, 208] width 384 height 113
click at [512, 21] on input "Copy link to profile" at bounding box center [508, 21] width 137 height 8
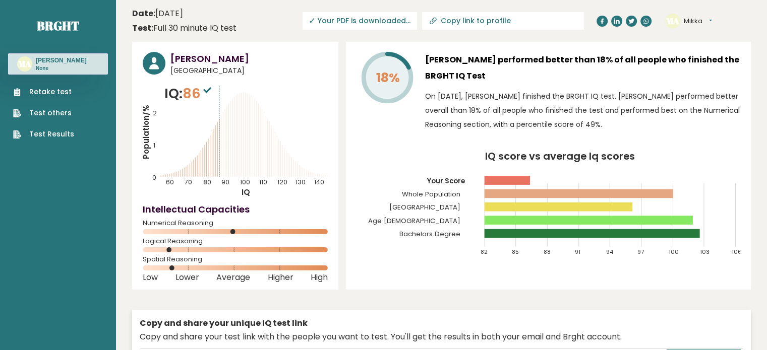
type input "https://brght.org/profile/mikka-albina/?utm_source=share&utm_medium=copy&utm_ca…"
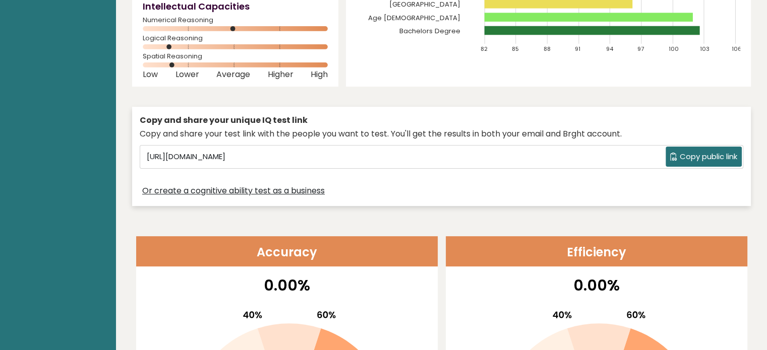
scroll to position [222, 0]
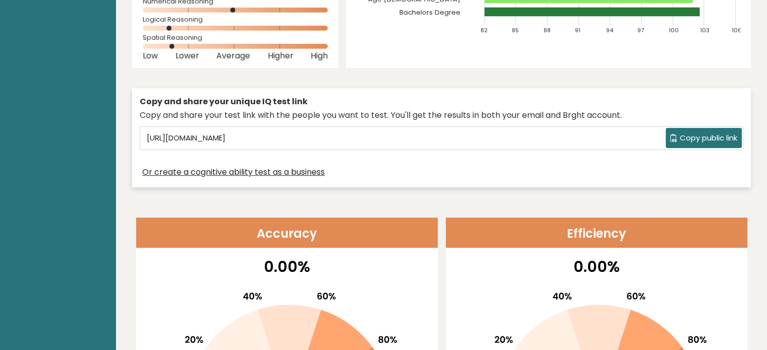
click at [381, 170] on div "Or create a cognitive ability test as a business" at bounding box center [441, 172] width 603 height 15
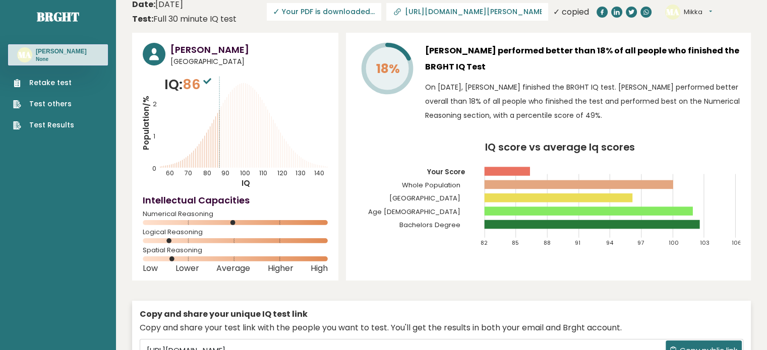
scroll to position [8, 0]
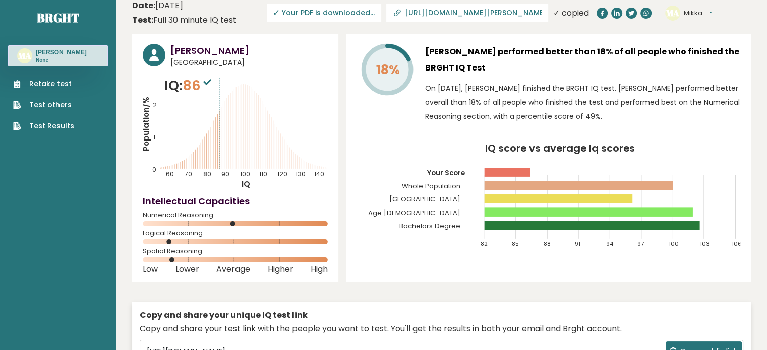
click at [36, 79] on link "Retake test" at bounding box center [43, 84] width 61 height 11
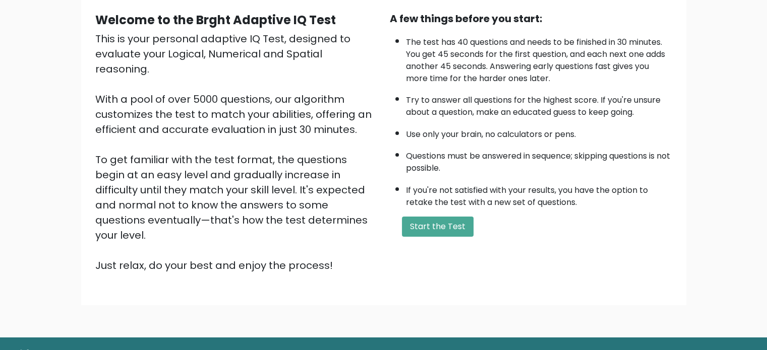
scroll to position [93, 0]
click at [455, 224] on button "Start the Test" at bounding box center [438, 227] width 72 height 20
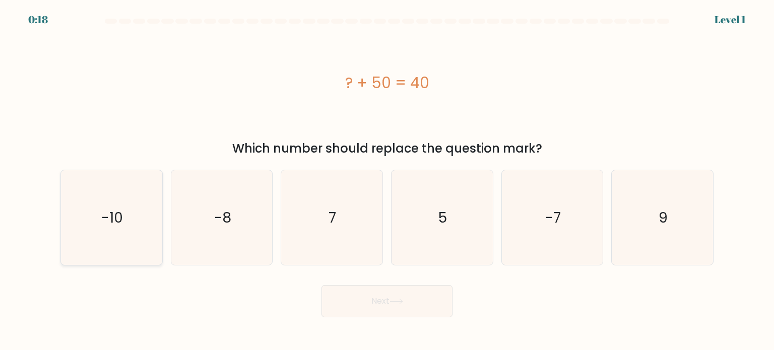
click at [113, 215] on text "-10" at bounding box center [113, 217] width 22 height 20
click at [387, 180] on input "a. -10" at bounding box center [387, 177] width 1 height 5
radio input "true"
click at [368, 298] on button "Next" at bounding box center [387, 301] width 131 height 32
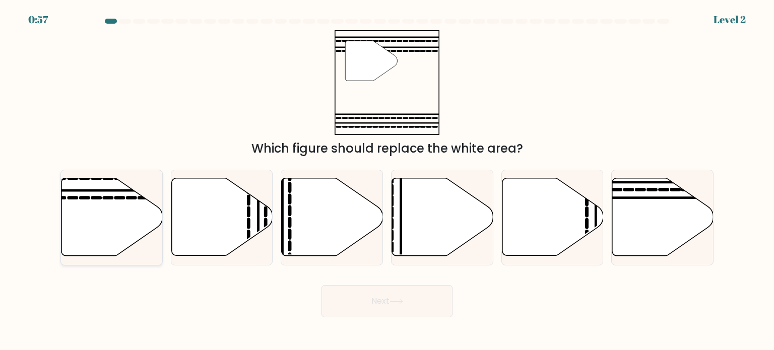
click at [116, 218] on icon at bounding box center [111, 217] width 101 height 78
click at [387, 180] on input "a." at bounding box center [387, 177] width 1 height 5
radio input "true"
click at [402, 302] on icon at bounding box center [396, 301] width 12 height 5
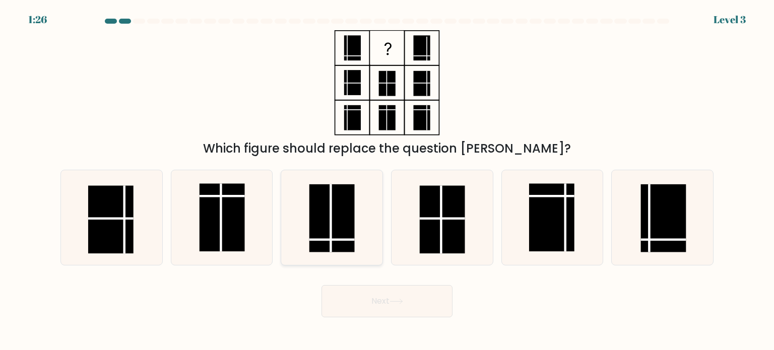
click at [333, 219] on rect at bounding box center [331, 218] width 45 height 68
click at [387, 180] on input "c." at bounding box center [387, 177] width 1 height 5
radio input "true"
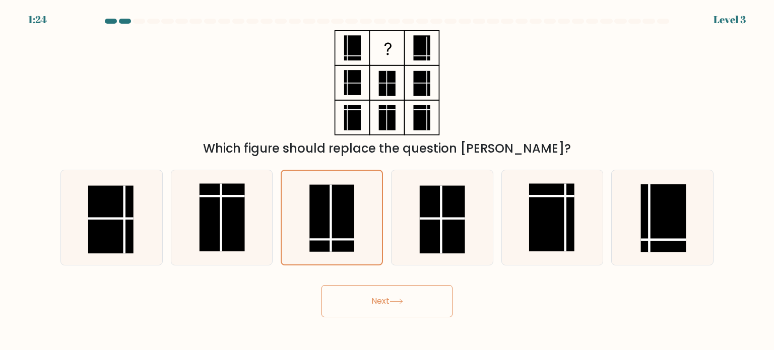
click at [398, 303] on icon at bounding box center [397, 302] width 14 height 6
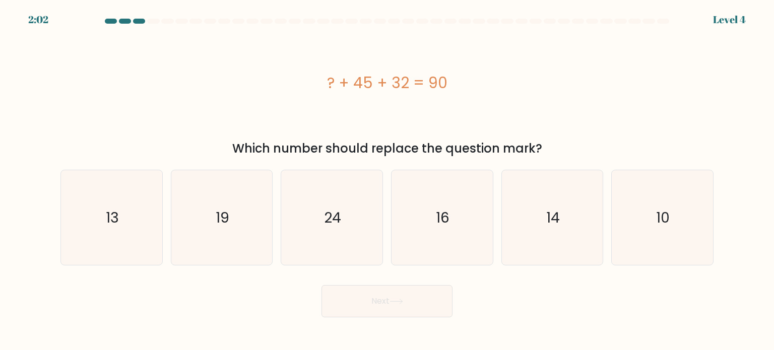
drag, startPoint x: 327, startPoint y: 82, endPoint x: 557, endPoint y: 145, distance: 238.7
click at [557, 145] on div "? + 45 + 32 = 90 Which number should replace the question mark?" at bounding box center [386, 94] width 665 height 128
copy div "? + 45 + 32 = 90 Which number should replace the question mark?"
click at [102, 203] on icon "13" at bounding box center [111, 217] width 95 height 95
click at [387, 180] on input "a. 13" at bounding box center [387, 177] width 1 height 5
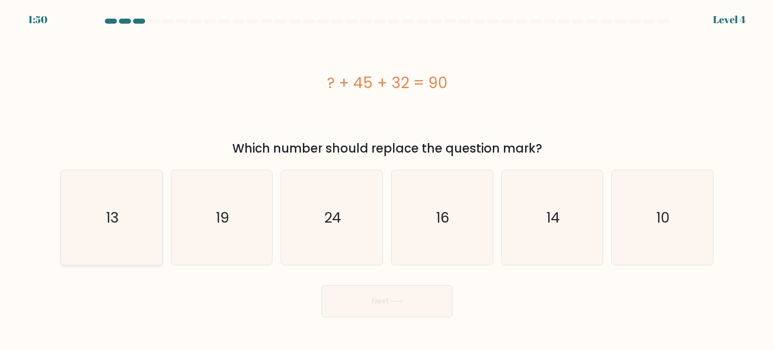
radio input "true"
click at [387, 305] on button "Next" at bounding box center [387, 301] width 131 height 32
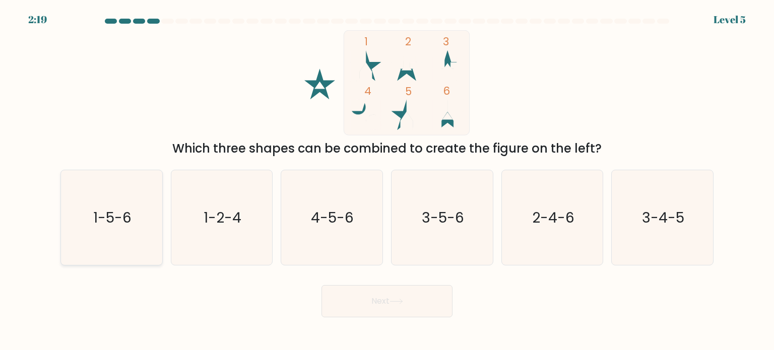
click at [97, 215] on text "1-5-6" at bounding box center [112, 217] width 38 height 20
click at [387, 180] on input "a. 1-5-6" at bounding box center [387, 177] width 1 height 5
radio input "true"
click at [386, 308] on button "Next" at bounding box center [387, 301] width 131 height 32
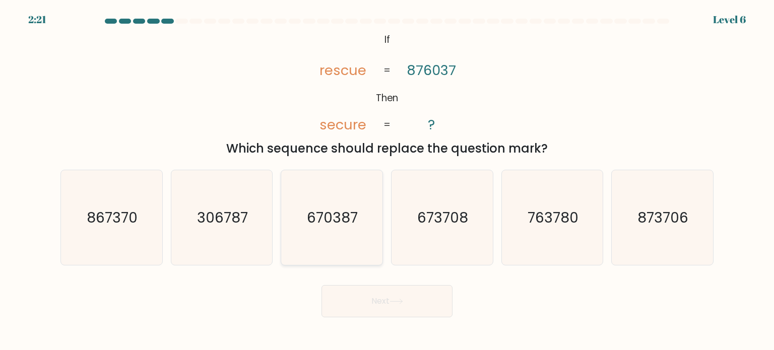
click at [323, 195] on icon "670387" at bounding box center [331, 217] width 95 height 95
click at [387, 180] on input "c. 670387" at bounding box center [387, 177] width 1 height 5
radio input "true"
click at [385, 323] on body "2:18 Level 6 If" at bounding box center [387, 175] width 774 height 350
click at [384, 308] on button "Next" at bounding box center [387, 301] width 131 height 32
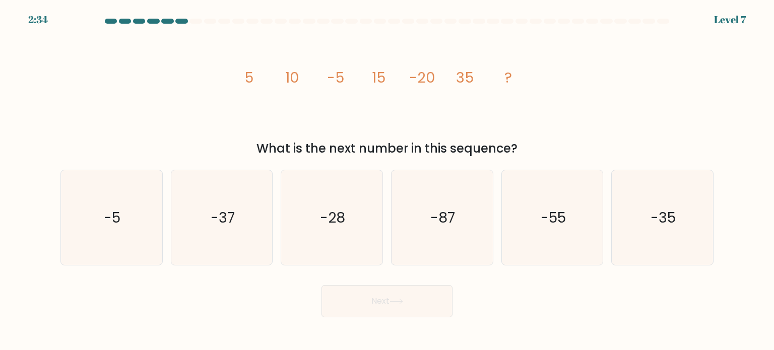
drag, startPoint x: 239, startPoint y: 83, endPoint x: 524, endPoint y: 149, distance: 292.8
click at [524, 149] on div "image/svg+xml 5 10 -5 15 -20 35 ? What is the next number in this sequence?" at bounding box center [386, 94] width 665 height 128
copy div "5 10 -5 15 -20 35 ? What is the next number in this sequence?"
click at [560, 205] on icon "-55" at bounding box center [552, 217] width 95 height 95
click at [388, 180] on input "e. -55" at bounding box center [387, 177] width 1 height 5
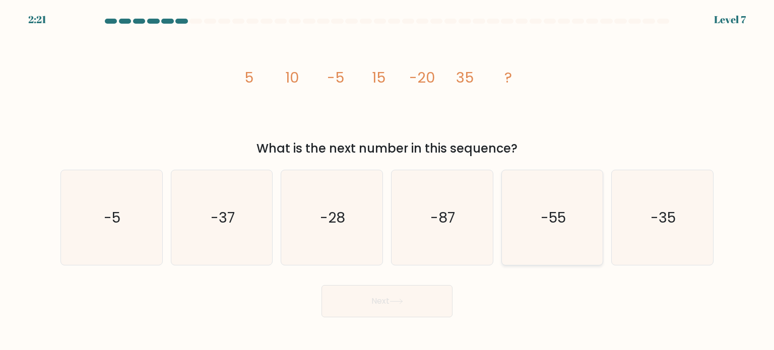
radio input "true"
click at [408, 305] on button "Next" at bounding box center [387, 301] width 131 height 32
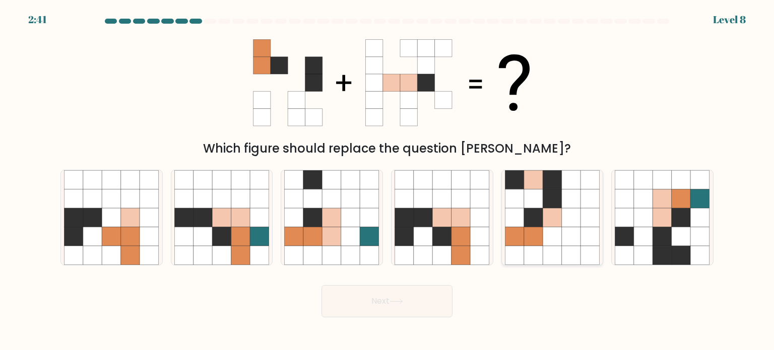
click at [539, 195] on icon at bounding box center [533, 198] width 19 height 19
click at [388, 180] on input "e." at bounding box center [387, 177] width 1 height 5
radio input "true"
click at [407, 304] on button "Next" at bounding box center [387, 301] width 131 height 32
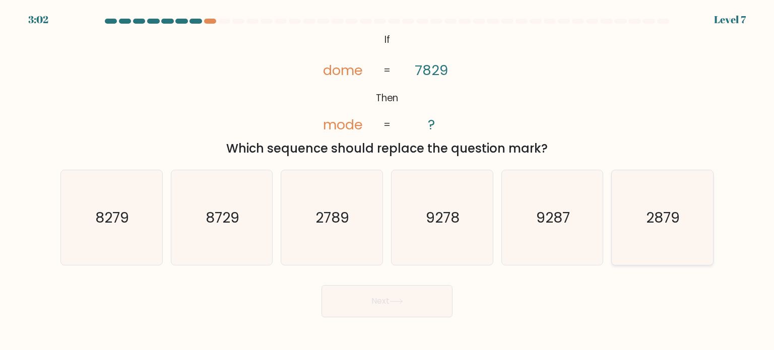
click at [667, 213] on text "2879" at bounding box center [664, 217] width 34 height 20
click at [388, 180] on input "f. 2879" at bounding box center [387, 177] width 1 height 5
radio input "true"
click at [395, 302] on icon at bounding box center [397, 302] width 14 height 6
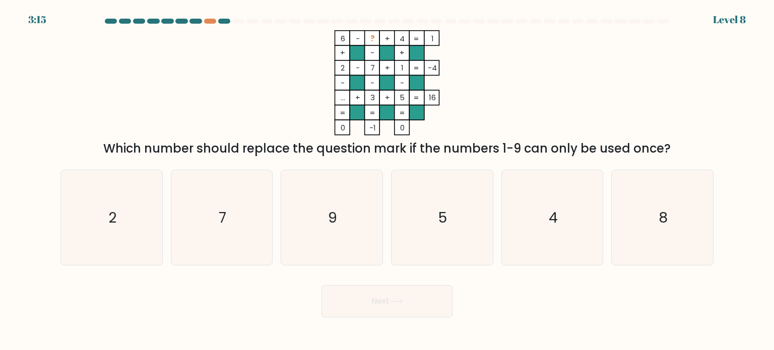
drag, startPoint x: 335, startPoint y: 37, endPoint x: 443, endPoint y: 38, distance: 107.9
click at [443, 38] on icon "6 - ? + 4 1 + - + 2 - 7 + 1 -4 - - - ... + 3 + 5 = 16 = = = = 0 -1 0 =" at bounding box center [387, 82] width 302 height 105
copy icon "6 - ? + 4 1"
click at [340, 236] on icon "9" at bounding box center [331, 217] width 95 height 95
click at [387, 180] on input "c. 9" at bounding box center [387, 177] width 1 height 5
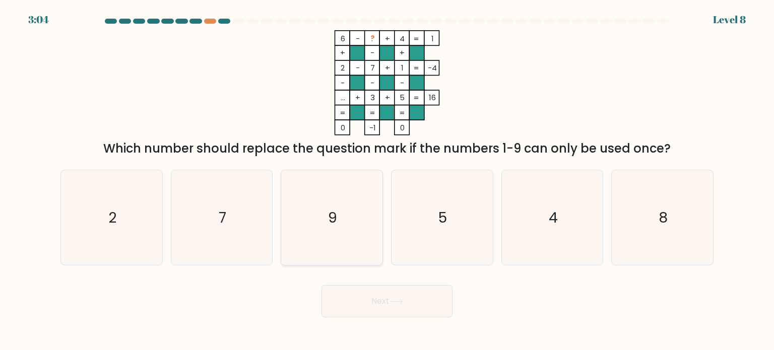
radio input "true"
click at [353, 306] on button "Next" at bounding box center [387, 301] width 131 height 32
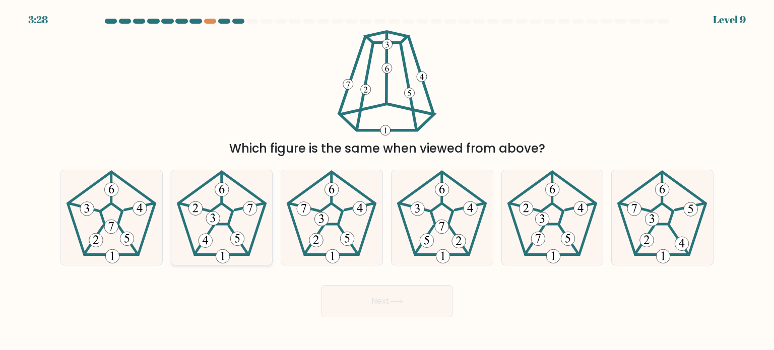
click at [227, 251] on 778 at bounding box center [223, 256] width 14 height 14
click at [387, 180] on input "b." at bounding box center [387, 177] width 1 height 5
radio input "true"
click at [341, 217] on 191 at bounding box center [332, 213] width 22 height 21
click at [387, 180] on input "c." at bounding box center [387, 177] width 1 height 5
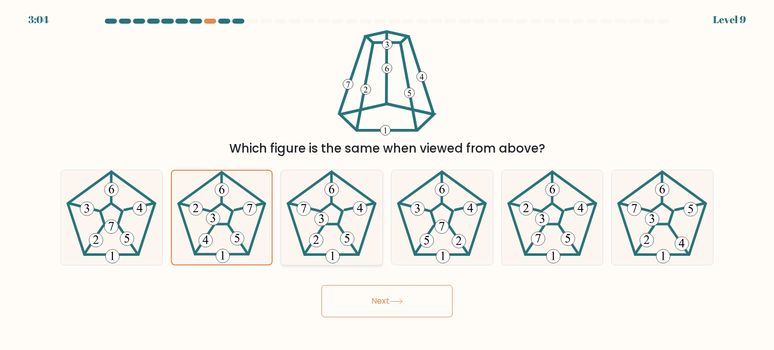
radio input "true"
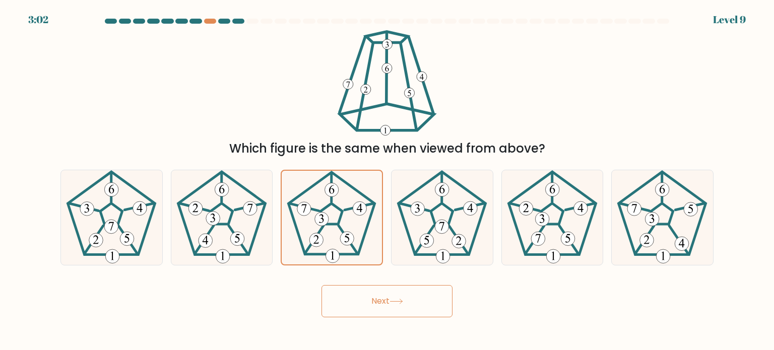
click at [395, 300] on icon at bounding box center [397, 302] width 14 height 6
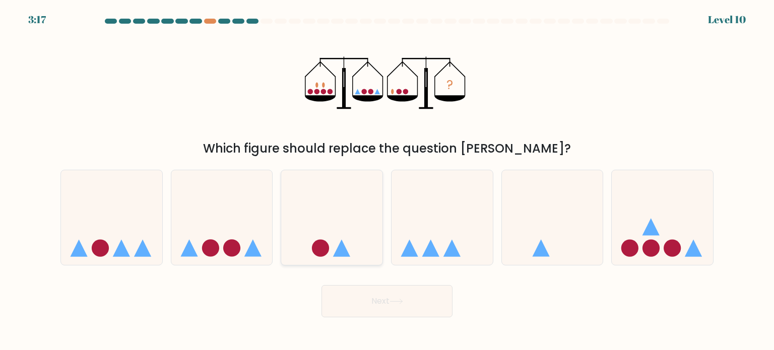
click at [317, 240] on icon at bounding box center [331, 218] width 101 height 84
click at [387, 180] on input "c." at bounding box center [387, 177] width 1 height 5
radio input "true"
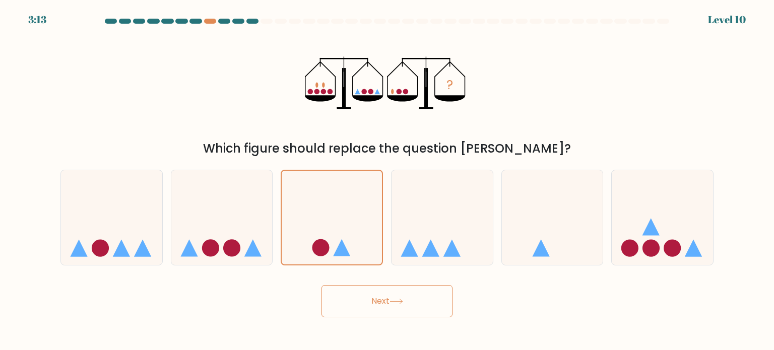
click at [375, 308] on button "Next" at bounding box center [387, 301] width 131 height 32
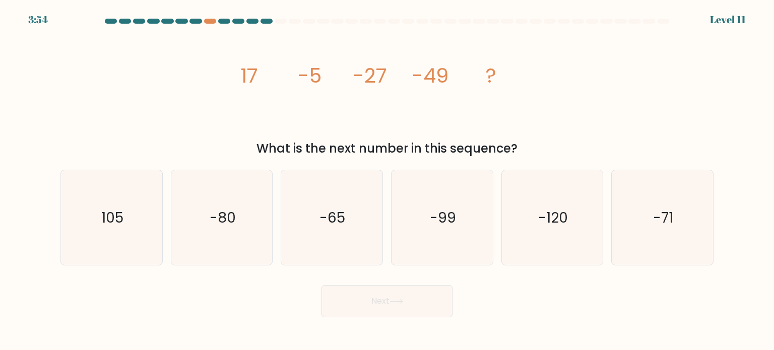
drag, startPoint x: 232, startPoint y: 74, endPoint x: 524, endPoint y: 147, distance: 301.3
click at [524, 147] on div "image/svg+xml 17 -5 -27 -49 ? What is the next number in this sequence?" at bounding box center [386, 94] width 665 height 128
copy div "17 -5 -27 -49 ? What is the next number in this sequence?"
click at [665, 217] on text "-71" at bounding box center [663, 217] width 20 height 20
click at [388, 180] on input "f. -71" at bounding box center [387, 177] width 1 height 5
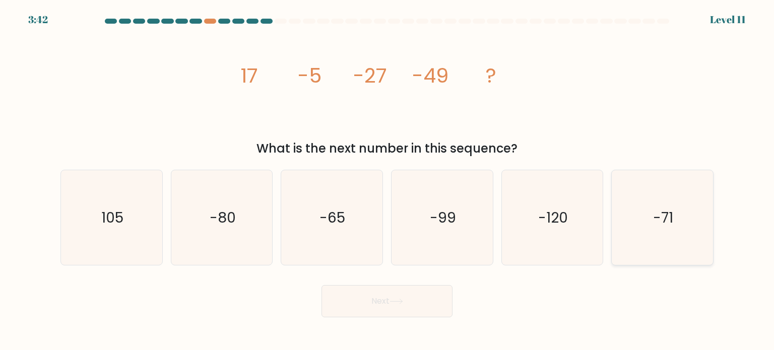
radio input "true"
click at [415, 306] on button "Next" at bounding box center [387, 301] width 131 height 32
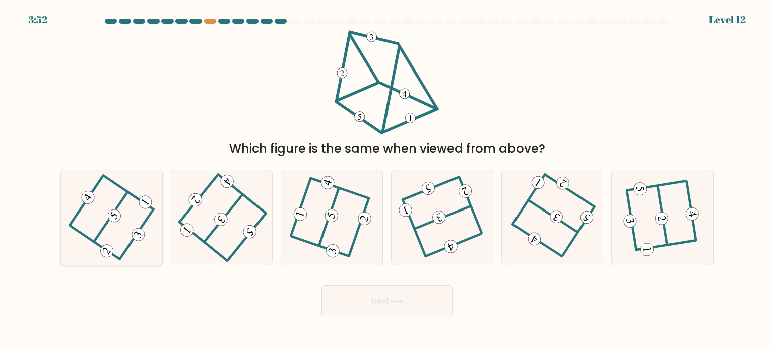
click at [120, 213] on icon at bounding box center [111, 217] width 75 height 76
click at [387, 180] on input "a." at bounding box center [387, 177] width 1 height 5
radio input "true"
click at [362, 294] on button "Next" at bounding box center [387, 301] width 131 height 32
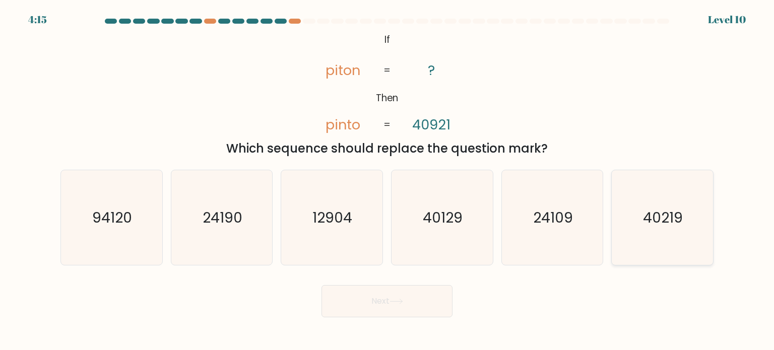
click at [652, 208] on text "40219" at bounding box center [664, 217] width 40 height 20
click at [388, 180] on input "f. 40219" at bounding box center [387, 177] width 1 height 5
radio input "true"
click at [359, 301] on button "Next" at bounding box center [387, 301] width 131 height 32
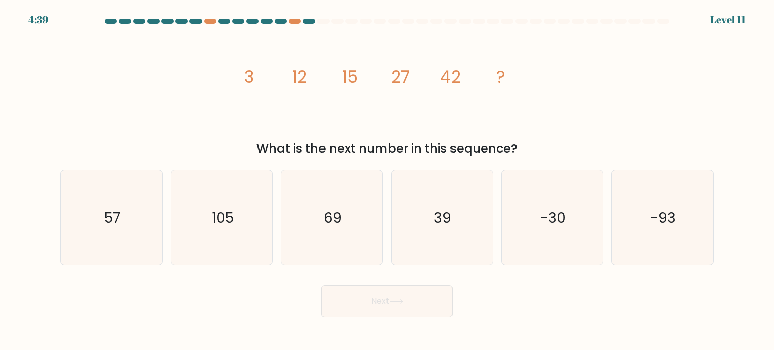
drag, startPoint x: 243, startPoint y: 65, endPoint x: 543, endPoint y: 147, distance: 310.8
click at [543, 147] on div "image/svg+xml 3 12 15 27 42 ? What is the next number in this sequence?" at bounding box center [386, 94] width 665 height 128
copy div "3 12 15 27 42 ? What is the next number in this sequence?"
click at [337, 211] on text "69" at bounding box center [333, 217] width 18 height 20
click at [387, 180] on input "c. 69" at bounding box center [387, 177] width 1 height 5
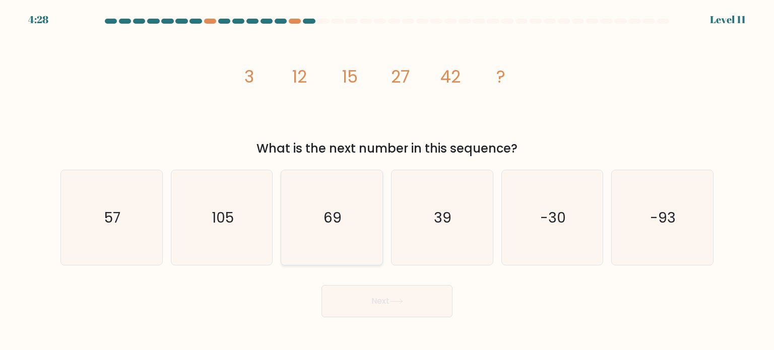
radio input "true"
click at [379, 297] on button "Next" at bounding box center [387, 301] width 131 height 32
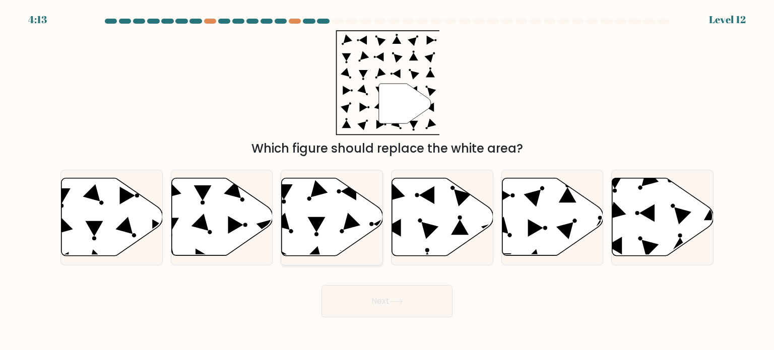
click at [306, 227] on icon at bounding box center [332, 217] width 101 height 78
click at [387, 180] on input "c." at bounding box center [387, 177] width 1 height 5
radio input "true"
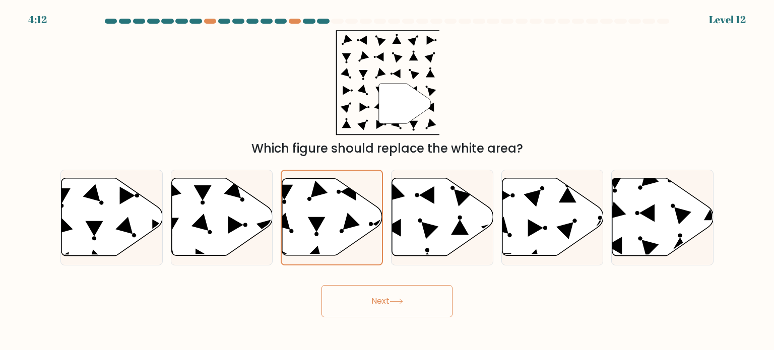
click at [366, 308] on button "Next" at bounding box center [387, 301] width 131 height 32
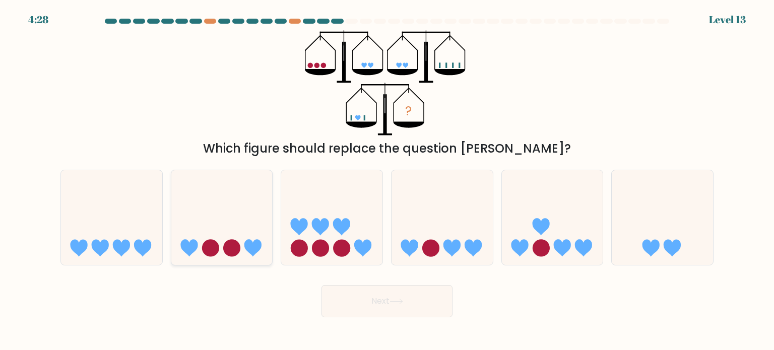
click at [235, 259] on icon at bounding box center [221, 218] width 101 height 84
click at [387, 180] on input "b." at bounding box center [387, 177] width 1 height 5
radio input "true"
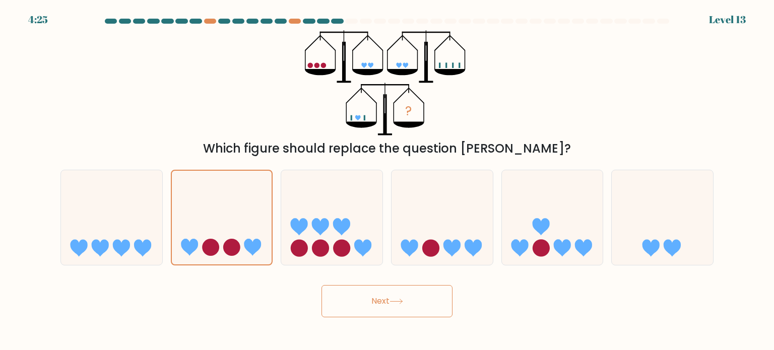
click at [382, 306] on button "Next" at bounding box center [387, 301] width 131 height 32
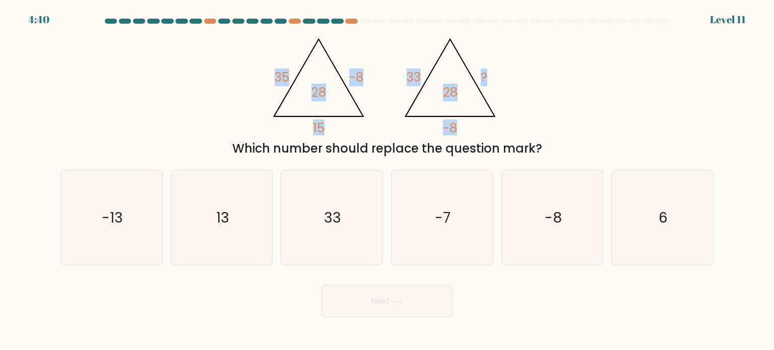
drag, startPoint x: 268, startPoint y: 77, endPoint x: 465, endPoint y: 94, distance: 198.4
click at [465, 94] on icon "@import url('https://fonts.googleapis.com/css?family=Abril+Fatface:400,100,100i…" at bounding box center [387, 82] width 242 height 105
copy g "35 -8 15 28 @import url('https://fonts.googleapis.com/css?family=Abril+Fatface:…"
click at [630, 75] on div "@import url('https://fonts.googleapis.com/css?family=Abril+Fatface:400,100,100i…" at bounding box center [386, 94] width 665 height 128
click at [208, 225] on icon "13" at bounding box center [221, 217] width 95 height 95
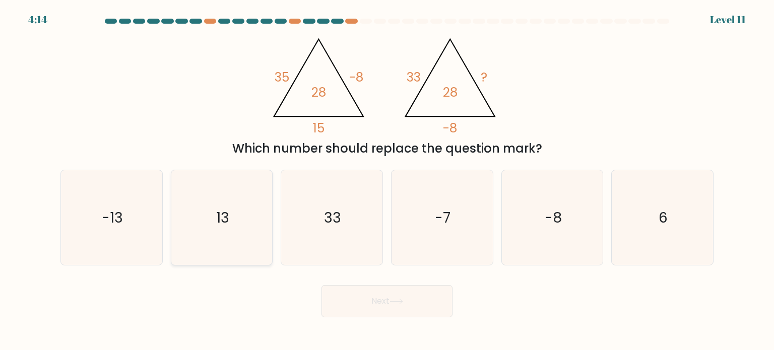
click at [387, 180] on input "b. 13" at bounding box center [387, 177] width 1 height 5
radio input "true"
click at [367, 300] on button "Next" at bounding box center [387, 301] width 131 height 32
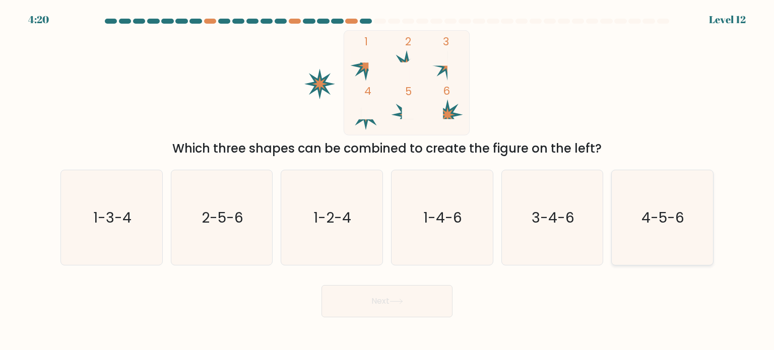
click at [641, 222] on icon "4-5-6" at bounding box center [662, 217] width 95 height 95
click at [388, 180] on input "f. 4-5-6" at bounding box center [387, 177] width 1 height 5
radio input "true"
click at [384, 297] on button "Next" at bounding box center [387, 301] width 131 height 32
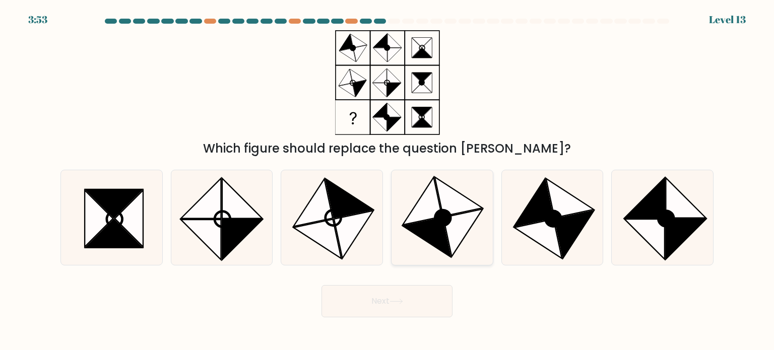
click at [455, 238] on icon at bounding box center [463, 233] width 39 height 48
click at [388, 180] on input "d." at bounding box center [387, 177] width 1 height 5
radio input "true"
click at [403, 290] on button "Next" at bounding box center [387, 301] width 131 height 32
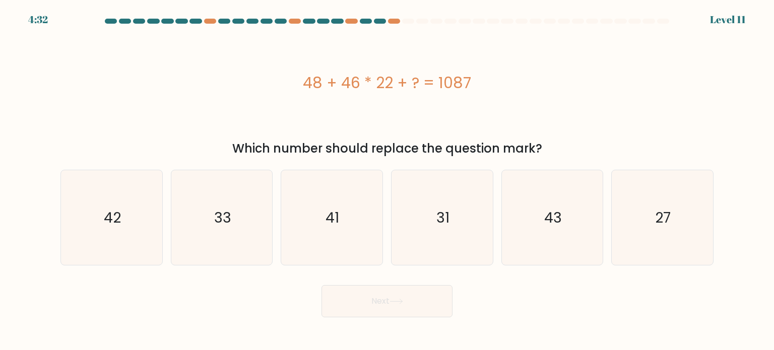
drag, startPoint x: 306, startPoint y: 80, endPoint x: 544, endPoint y: 146, distance: 246.9
click at [544, 146] on div "48 + 46 * 22 + ? = 1087 Which number should replace the question mark?" at bounding box center [386, 94] width 665 height 128
copy div "48 + 46 * 22 + ? = 1087 Which number should replace the question mark?"
click at [647, 208] on icon "27" at bounding box center [662, 217] width 95 height 95
click at [388, 180] on input "f. 27" at bounding box center [387, 177] width 1 height 5
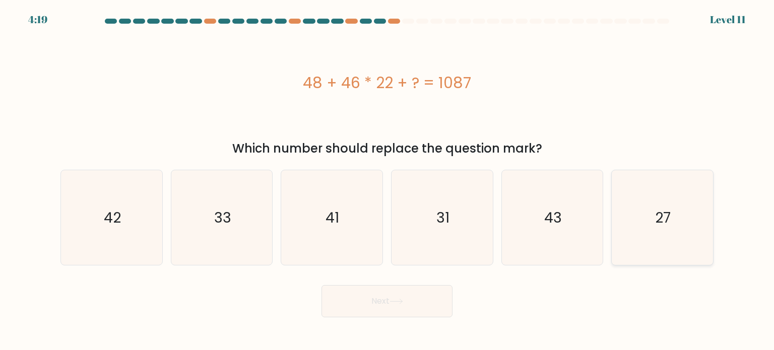
radio input "true"
click at [411, 305] on button "Next" at bounding box center [387, 301] width 131 height 32
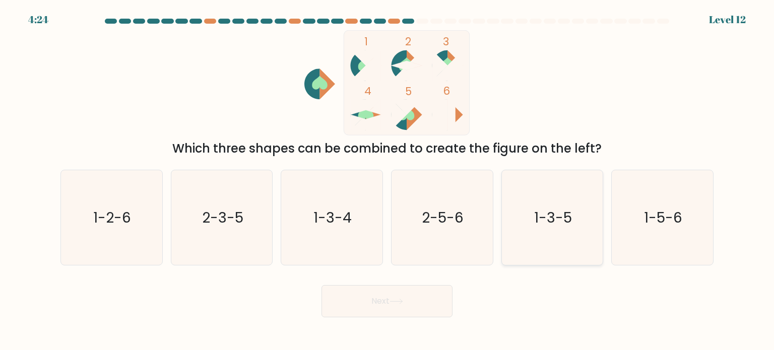
click at [552, 203] on icon "1-3-5" at bounding box center [552, 217] width 95 height 95
click at [388, 180] on input "e. 1-3-5" at bounding box center [387, 177] width 1 height 5
radio input "true"
click at [376, 300] on button "Next" at bounding box center [387, 301] width 131 height 32
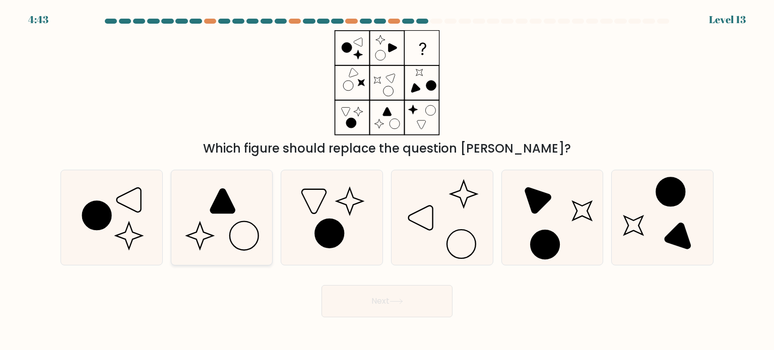
click at [206, 211] on icon at bounding box center [221, 217] width 95 height 95
click at [387, 180] on input "b." at bounding box center [387, 177] width 1 height 5
radio input "true"
click at [419, 216] on icon at bounding box center [442, 217] width 95 height 95
click at [388, 180] on input "d." at bounding box center [387, 177] width 1 height 5
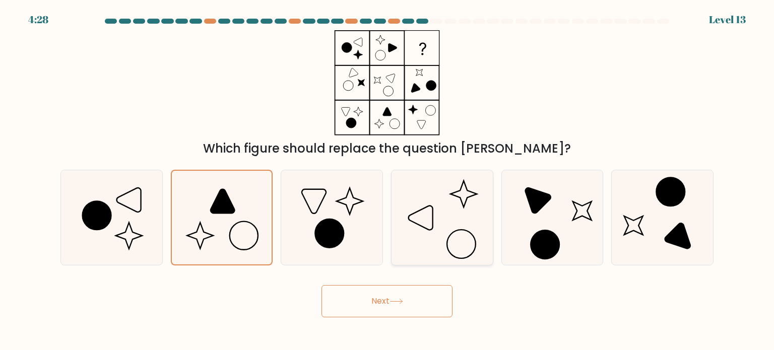
radio input "true"
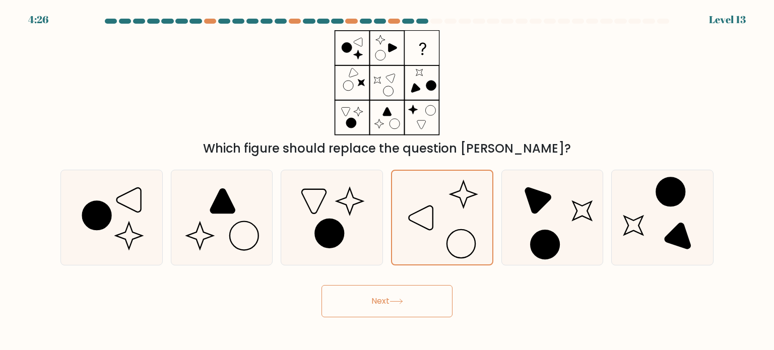
click at [385, 301] on button "Next" at bounding box center [387, 301] width 131 height 32
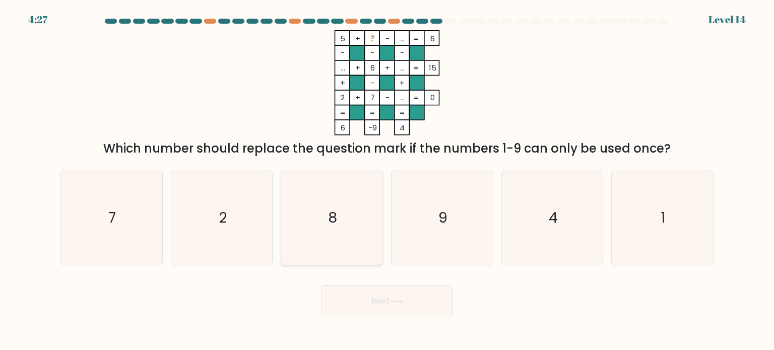
click at [339, 225] on icon "8" at bounding box center [331, 217] width 95 height 95
click at [387, 180] on input "c. 8" at bounding box center [387, 177] width 1 height 5
radio input "true"
click at [364, 297] on button "Next" at bounding box center [387, 301] width 131 height 32
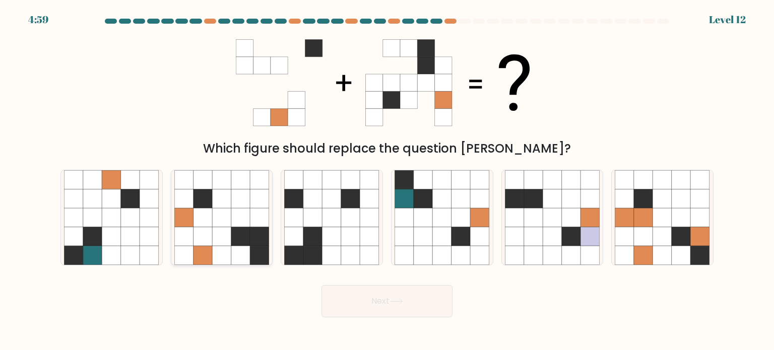
click at [231, 239] on icon at bounding box center [221, 236] width 19 height 19
click at [387, 180] on input "b." at bounding box center [387, 177] width 1 height 5
radio input "true"
click at [342, 304] on button "Next" at bounding box center [387, 301] width 131 height 32
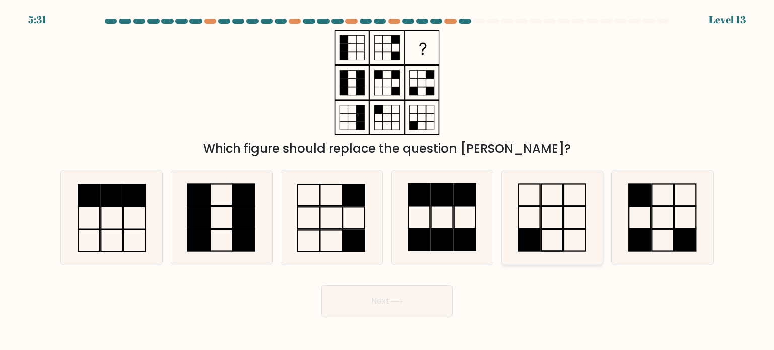
click at [551, 220] on icon at bounding box center [552, 217] width 95 height 95
click at [388, 180] on input "e." at bounding box center [387, 177] width 1 height 5
radio input "true"
click at [402, 301] on icon at bounding box center [397, 302] width 14 height 6
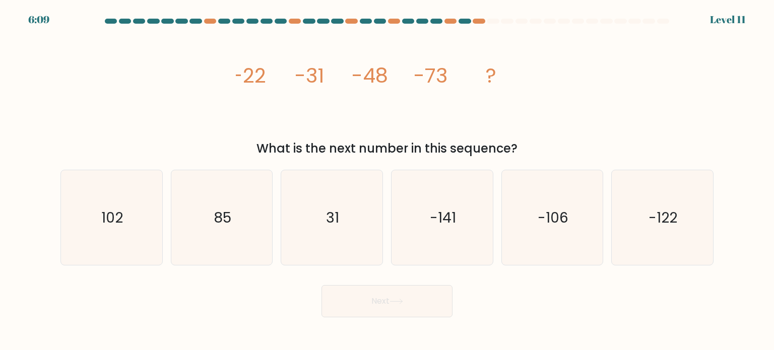
drag, startPoint x: 228, startPoint y: 81, endPoint x: 545, endPoint y: 146, distance: 323.6
click at [545, 146] on div "image/svg+xml -22 -31 -48 -73 ? What is the next number in this sequence?" at bounding box center [386, 94] width 665 height 128
copy div "-22 -31 -48 -73 ? What is the next number in this sequence?"
click at [553, 202] on icon "-106" at bounding box center [552, 217] width 95 height 95
click at [388, 180] on input "e. -106" at bounding box center [387, 177] width 1 height 5
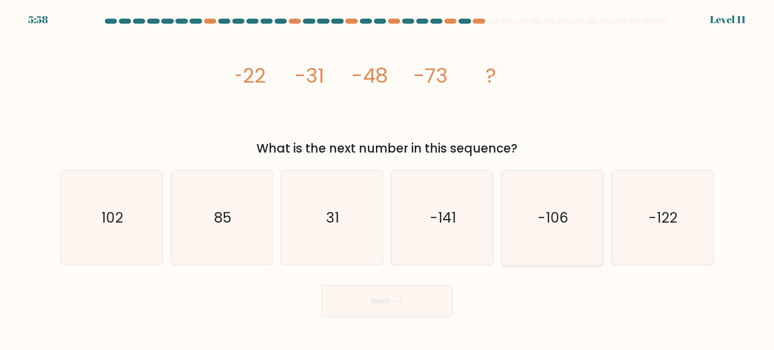
radio input "true"
click at [391, 295] on button "Next" at bounding box center [387, 301] width 131 height 32
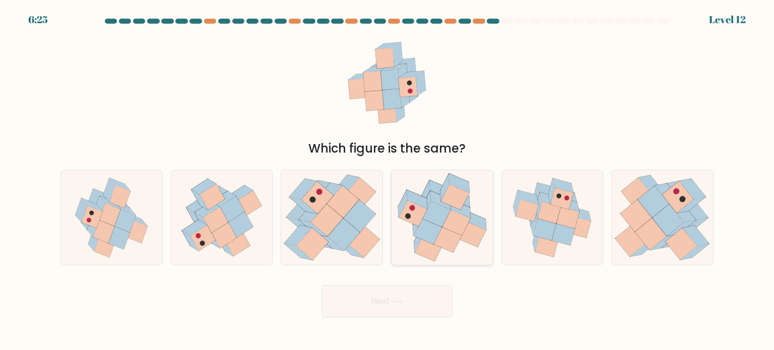
click at [447, 219] on icon at bounding box center [456, 223] width 28 height 26
click at [388, 180] on input "d." at bounding box center [387, 177] width 1 height 5
radio input "true"
click at [401, 297] on button "Next" at bounding box center [387, 301] width 131 height 32
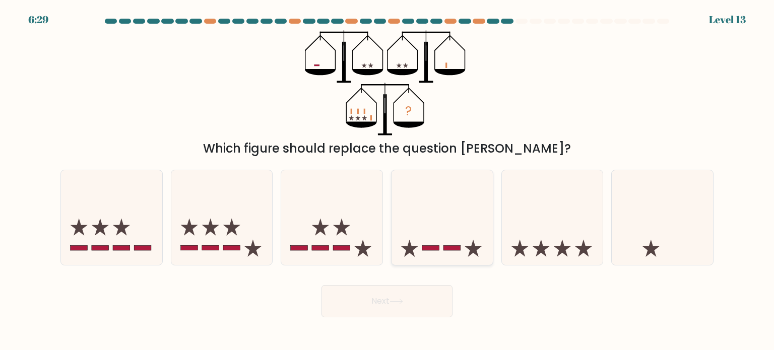
click at [435, 239] on icon at bounding box center [442, 218] width 101 height 84
click at [388, 180] on input "d." at bounding box center [387, 177] width 1 height 5
radio input "true"
click at [413, 304] on button "Next" at bounding box center [387, 301] width 131 height 32
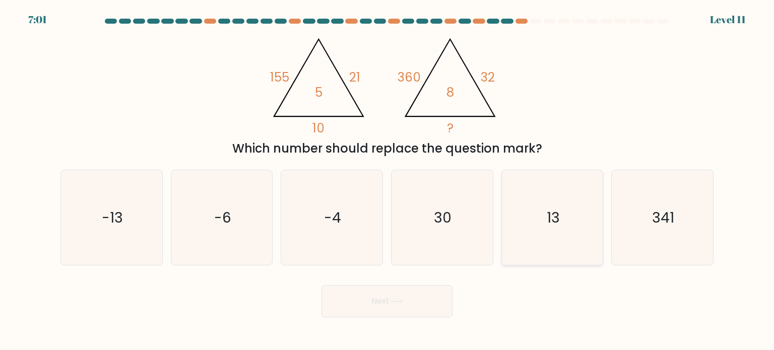
click at [556, 223] on text "13" at bounding box center [553, 217] width 13 height 20
click at [388, 180] on input "e. 13" at bounding box center [387, 177] width 1 height 5
radio input "true"
click at [410, 308] on button "Next" at bounding box center [387, 301] width 131 height 32
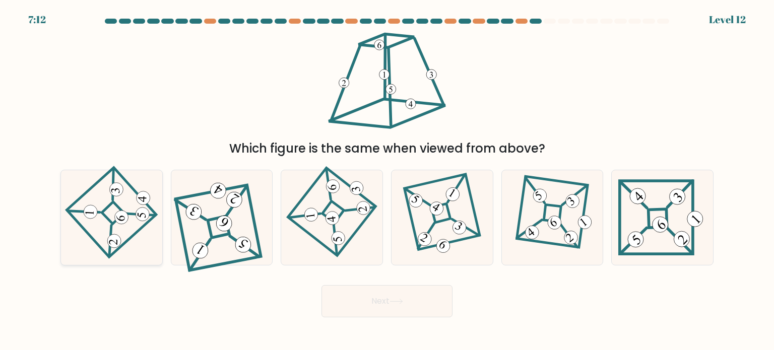
click at [118, 201] on icon at bounding box center [112, 217] width 66 height 76
click at [387, 180] on input "a." at bounding box center [387, 177] width 1 height 5
radio input "true"
click at [377, 303] on button "Next" at bounding box center [387, 301] width 131 height 32
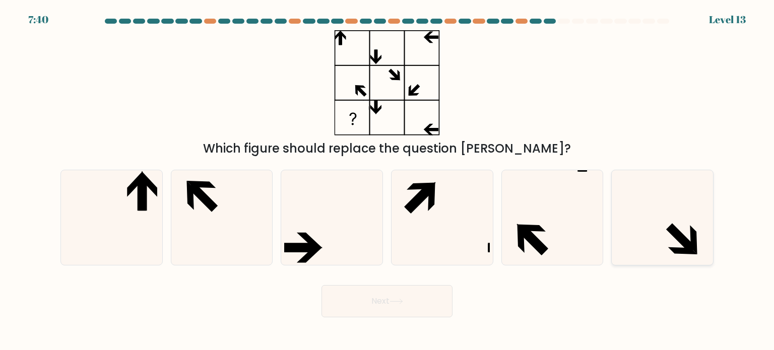
click at [671, 246] on icon at bounding box center [662, 217] width 95 height 95
click at [388, 180] on input "f." at bounding box center [387, 177] width 1 height 5
radio input "true"
click at [363, 306] on button "Next" at bounding box center [387, 301] width 131 height 32
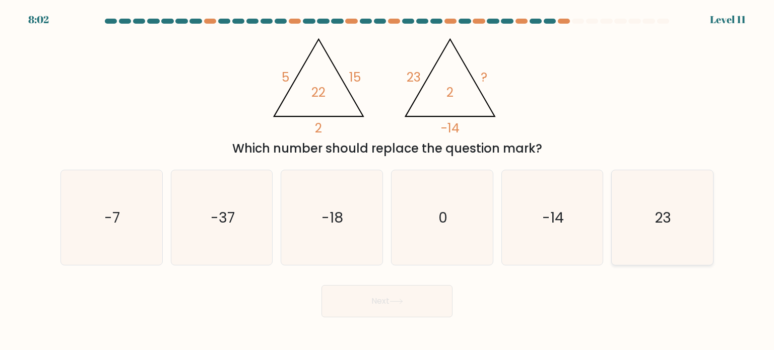
click at [659, 196] on icon "23" at bounding box center [662, 217] width 95 height 95
click at [388, 180] on input "f. 23" at bounding box center [387, 177] width 1 height 5
radio input "true"
click at [426, 302] on button "Next" at bounding box center [387, 301] width 131 height 32
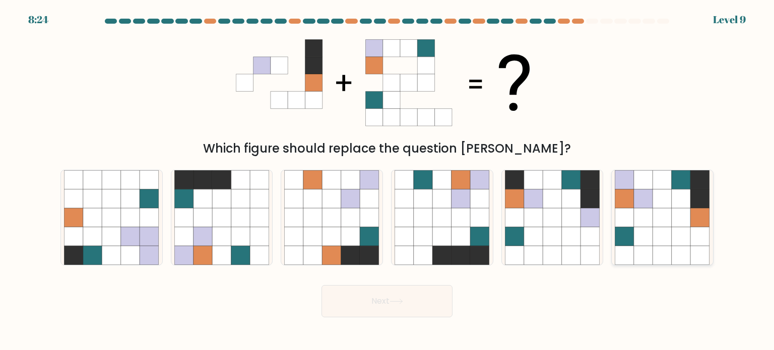
click at [648, 204] on icon at bounding box center [643, 198] width 19 height 19
click at [388, 180] on input "f." at bounding box center [387, 177] width 1 height 5
radio input "true"
click at [356, 304] on button "Next" at bounding box center [387, 301] width 131 height 32
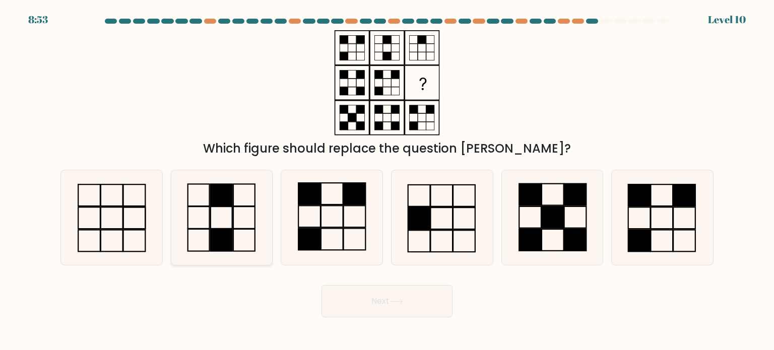
click at [217, 220] on icon at bounding box center [221, 217] width 95 height 95
click at [387, 180] on input "b." at bounding box center [387, 177] width 1 height 5
radio input "true"
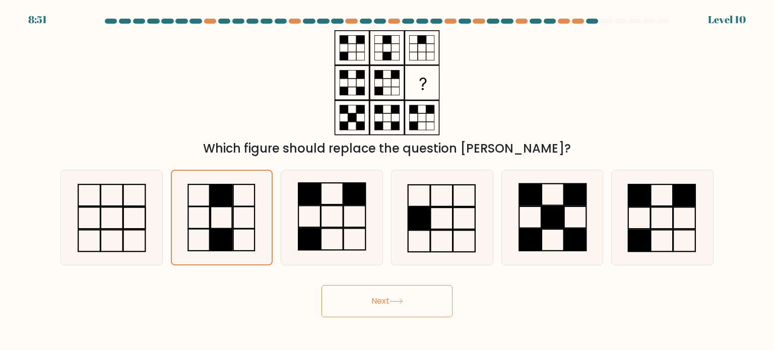
click at [403, 295] on button "Next" at bounding box center [387, 301] width 131 height 32
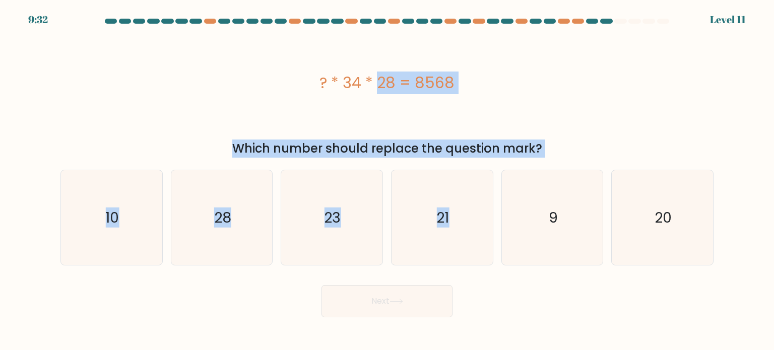
drag, startPoint x: 315, startPoint y: 76, endPoint x: 543, endPoint y: 160, distance: 243.3
click at [543, 160] on form "a. 9" at bounding box center [387, 168] width 774 height 299
click at [559, 129] on div "? * 34 * 28 = 8568" at bounding box center [386, 82] width 653 height 105
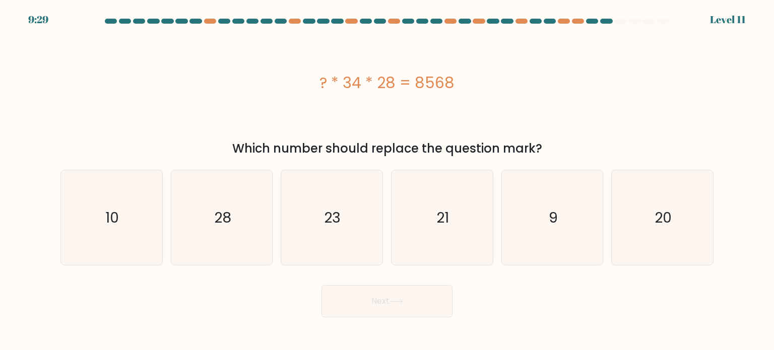
drag, startPoint x: 322, startPoint y: 84, endPoint x: 550, endPoint y: 148, distance: 237.5
click at [550, 148] on div "? * 34 * 28 = 8568 Which number should replace the question mark?" at bounding box center [386, 94] width 665 height 128
copy div "? * 34 * 28 = 8568 Which number should replace the question mark?"
click at [582, 208] on icon "9" at bounding box center [552, 217] width 95 height 95
click at [388, 180] on input "e. 9" at bounding box center [387, 177] width 1 height 5
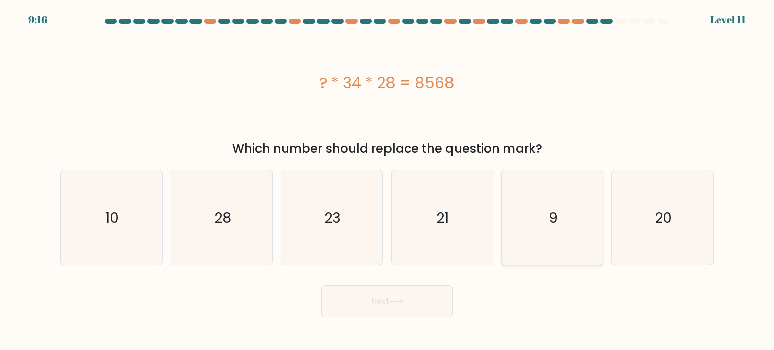
radio input "true"
click at [417, 300] on button "Next" at bounding box center [387, 301] width 131 height 32
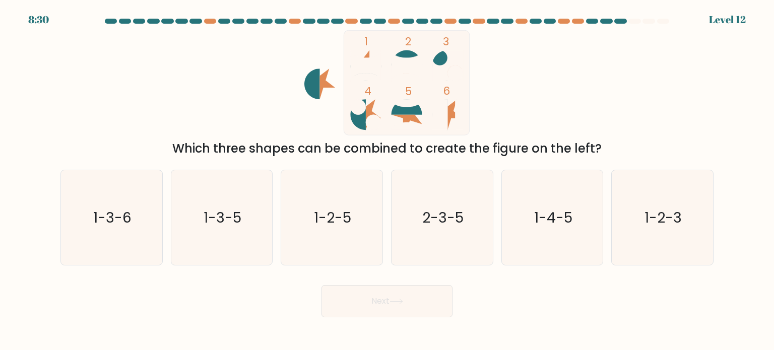
click at [357, 119] on icon at bounding box center [357, 114] width 15 height 31
click at [254, 213] on icon "1-3-5" at bounding box center [221, 217] width 95 height 95
click at [387, 180] on input "b. 1-3-5" at bounding box center [387, 177] width 1 height 5
radio input "true"
click at [421, 308] on button "Next" at bounding box center [387, 301] width 131 height 32
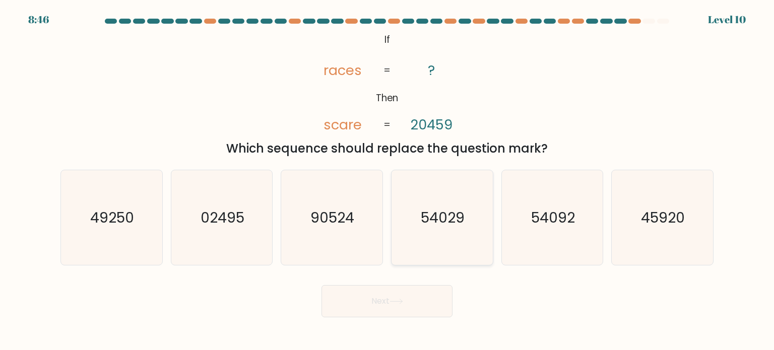
click at [457, 216] on text "54029" at bounding box center [443, 217] width 44 height 20
click at [388, 180] on input "d. 54029" at bounding box center [387, 177] width 1 height 5
radio input "true"
click at [409, 301] on button "Next" at bounding box center [387, 301] width 131 height 32
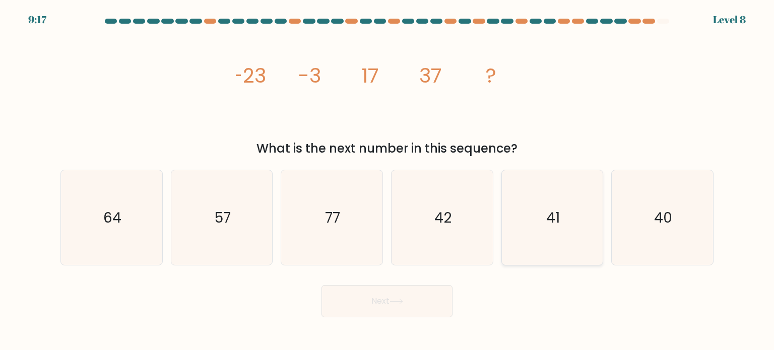
click at [512, 218] on icon "41" at bounding box center [552, 217] width 95 height 95
click at [388, 180] on input "e. 41" at bounding box center [387, 177] width 1 height 5
radio input "true"
click at [406, 302] on button "Next" at bounding box center [387, 301] width 131 height 32
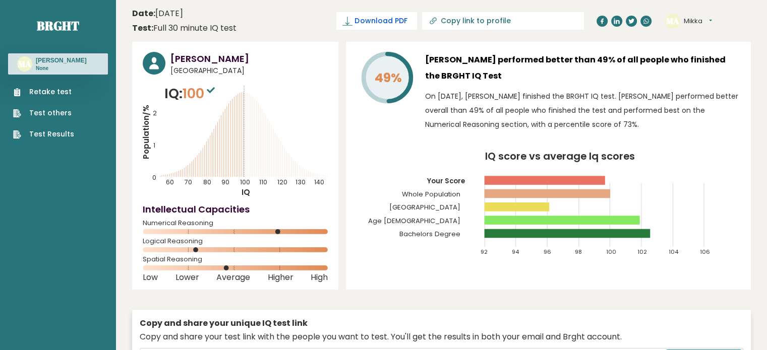
click at [407, 25] on span "Download PDF" at bounding box center [380, 21] width 52 height 11
click at [214, 90] on icon at bounding box center [211, 90] width 8 height 6
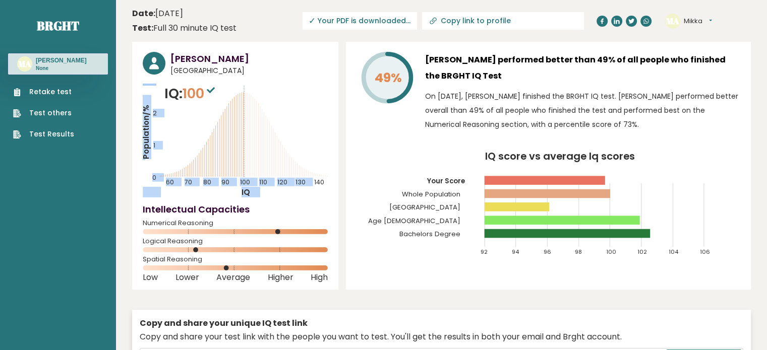
drag, startPoint x: 159, startPoint y: 92, endPoint x: 221, endPoint y: 86, distance: 62.3
click at [221, 86] on div "IQ: 100 Population/% IQ 0 1 2 60 70 80 90 100 110 120 130 140" at bounding box center [235, 141] width 185 height 114
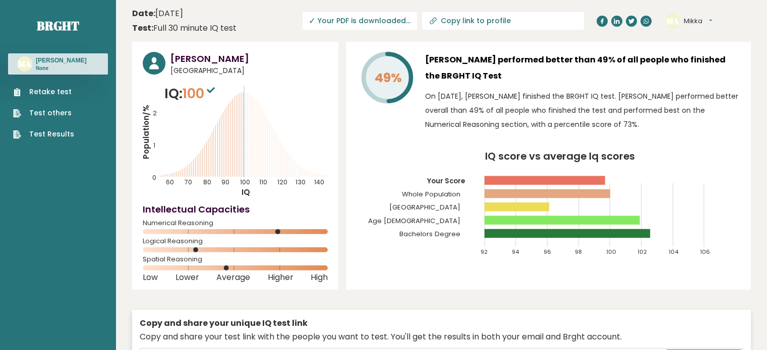
click at [375, 274] on div "49% Mikka Albina performed better than 49% of all people who finished the BRGHT…" at bounding box center [548, 166] width 405 height 248
click at [695, 20] on button "Mikka" at bounding box center [697, 21] width 28 height 10
click at [702, 52] on link "Profile" at bounding box center [709, 51] width 51 height 14
